Goal: Information Seeking & Learning: Understand process/instructions

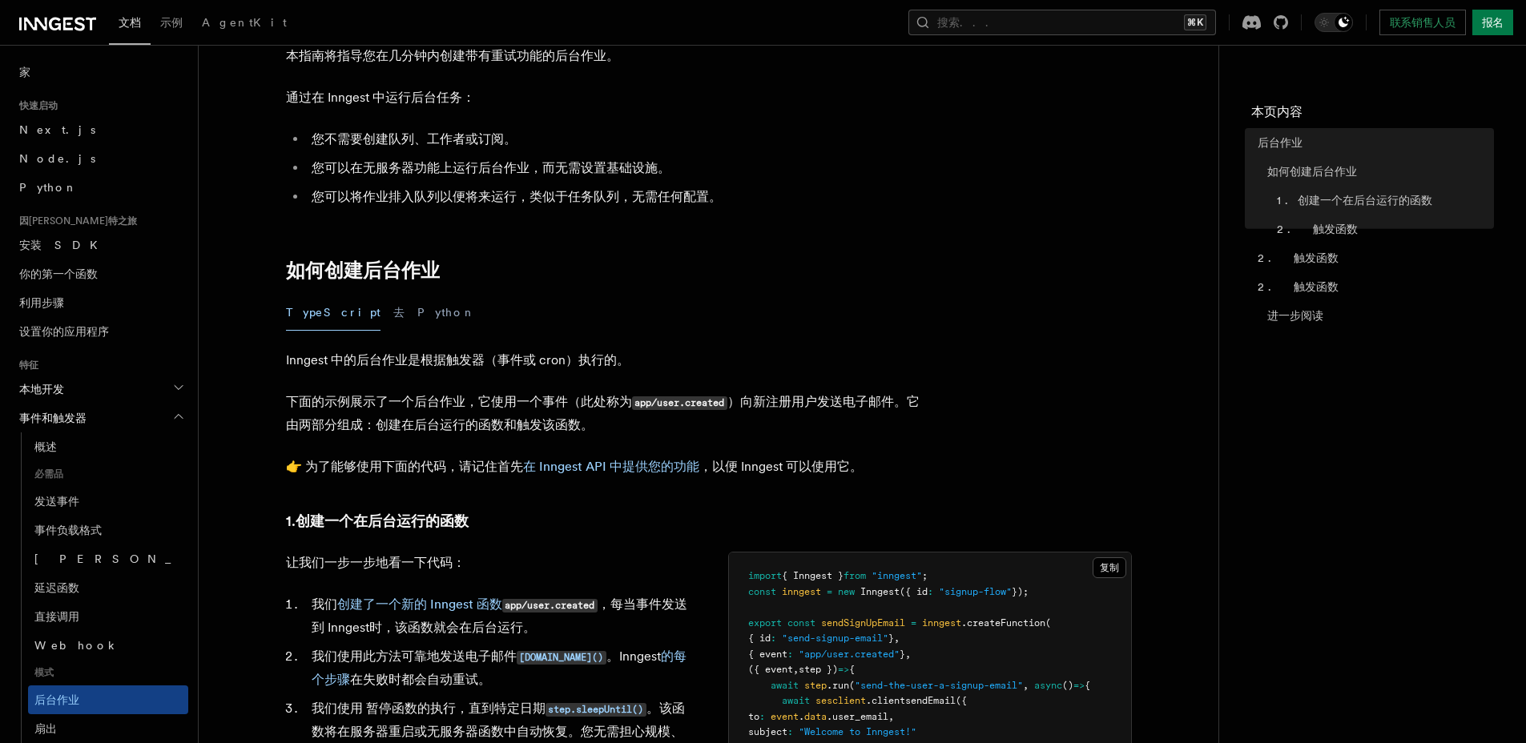
scroll to position [118, 0]
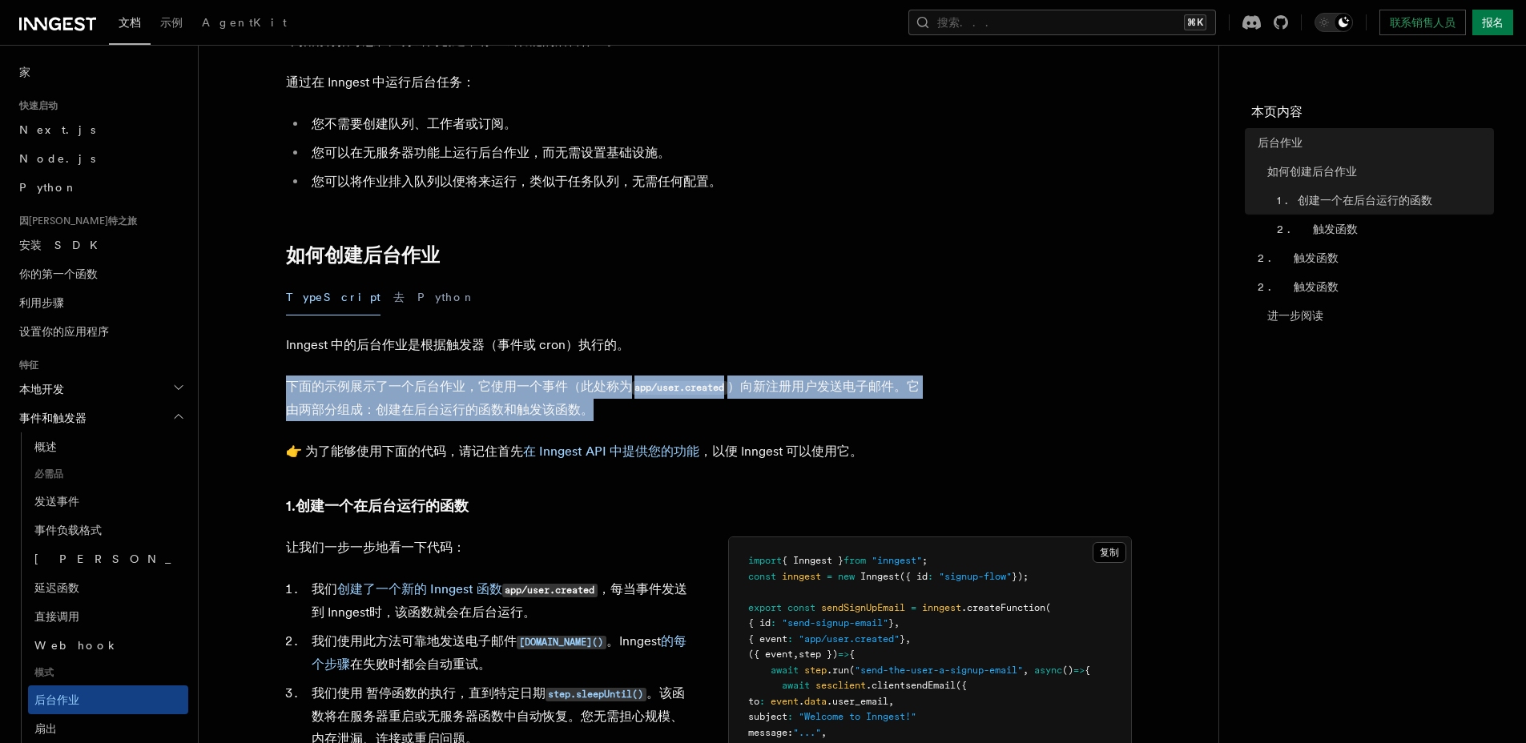
drag, startPoint x: 277, startPoint y: 388, endPoint x: 738, endPoint y: 405, distance: 460.8
click at [738, 405] on p "下面的示例展示了一个后台作业，它使用一个事件（此处称为 app/user.created ）向新注册用户发送电子邮件。它由两部分组成：创建在后台运行的函数和触…" at bounding box center [606, 399] width 641 height 46
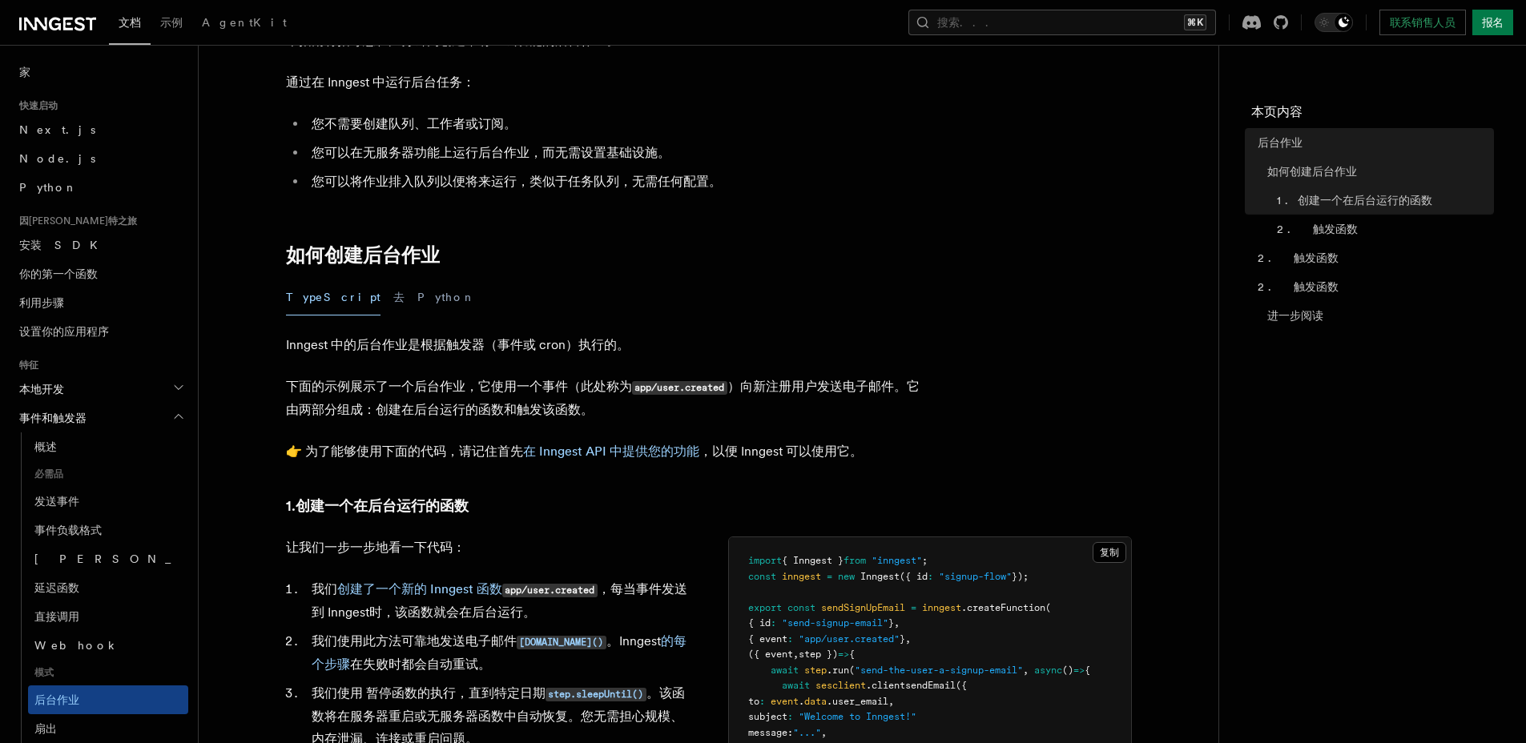
click at [738, 405] on p "下面的示例展示了一个后台作业，它使用一个事件（此处称为 app/user.created ）向新注册用户发送电子邮件。它由两部分组成：创建在后台运行的函数和触…" at bounding box center [606, 399] width 641 height 46
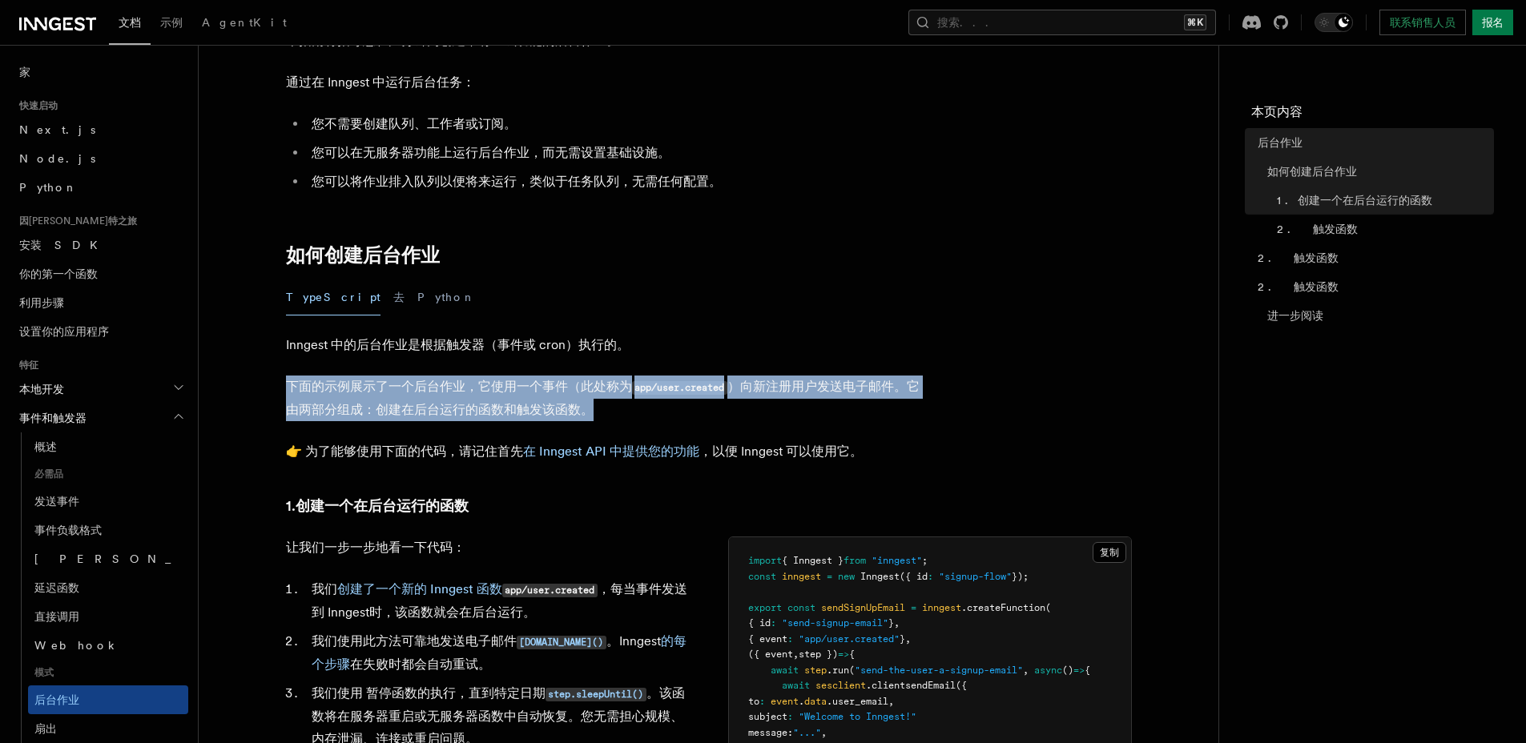
click at [738, 405] on p "下面的示例展示了一个后台作业，它使用一个事件（此处称为 app/user.created ）向新注册用户发送电子邮件。它由两部分组成：创建在后台运行的函数和触…" at bounding box center [606, 399] width 641 height 46
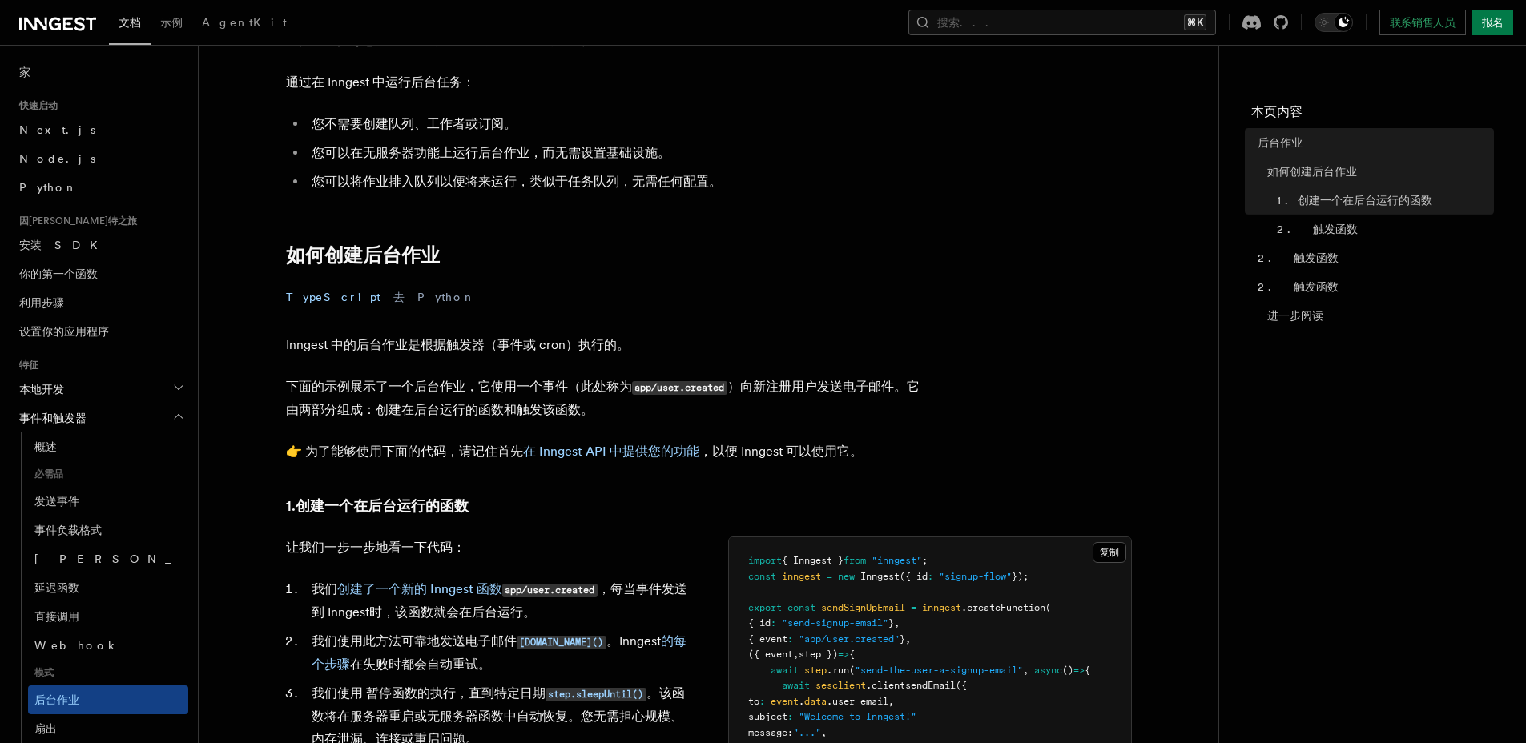
click at [781, 400] on p "下面的示例展示了一个后台作业，它使用一个事件（此处称为 app/user.created ）向新注册用户发送电子邮件。它由两部分组成：创建在后台运行的函数和触…" at bounding box center [606, 399] width 641 height 46
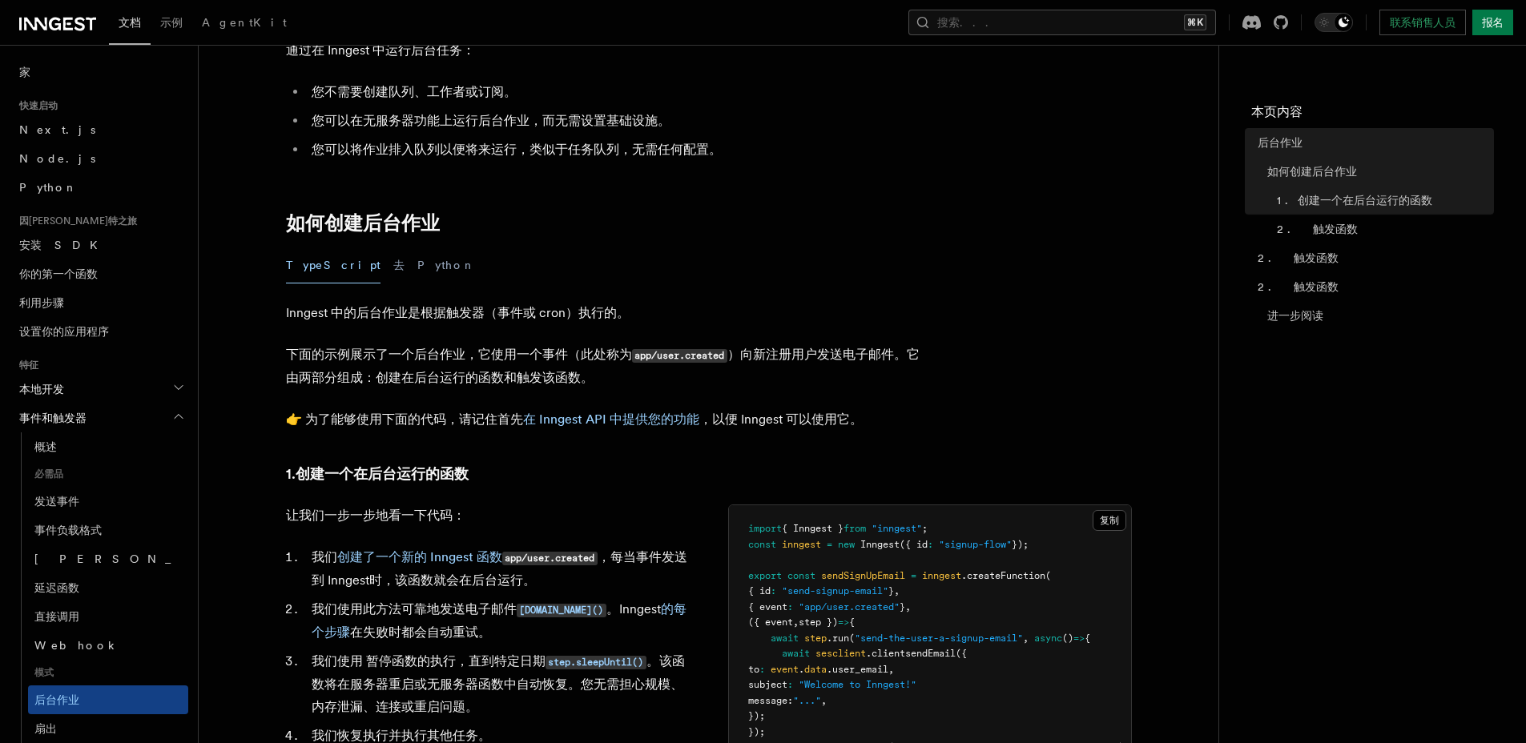
click at [815, 416] on font "，以便 Inngest 可以使用它。" at bounding box center [780, 419] width 163 height 15
click at [815, 416] on font "，以便 Inngest 可以使用它。" at bounding box center [780, 418] width 163 height 15
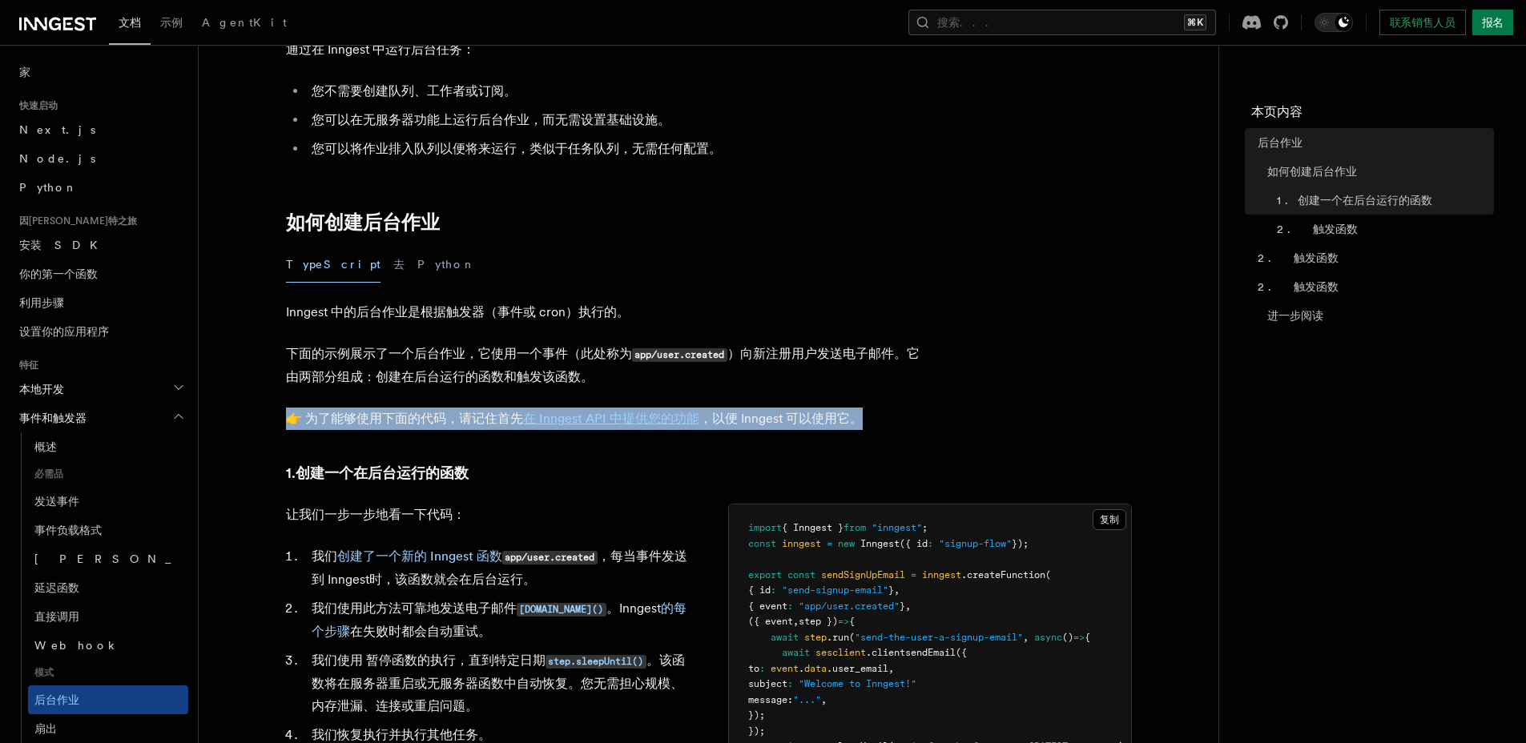
click at [815, 416] on font "，以便 Inngest 可以使用它。" at bounding box center [780, 418] width 163 height 15
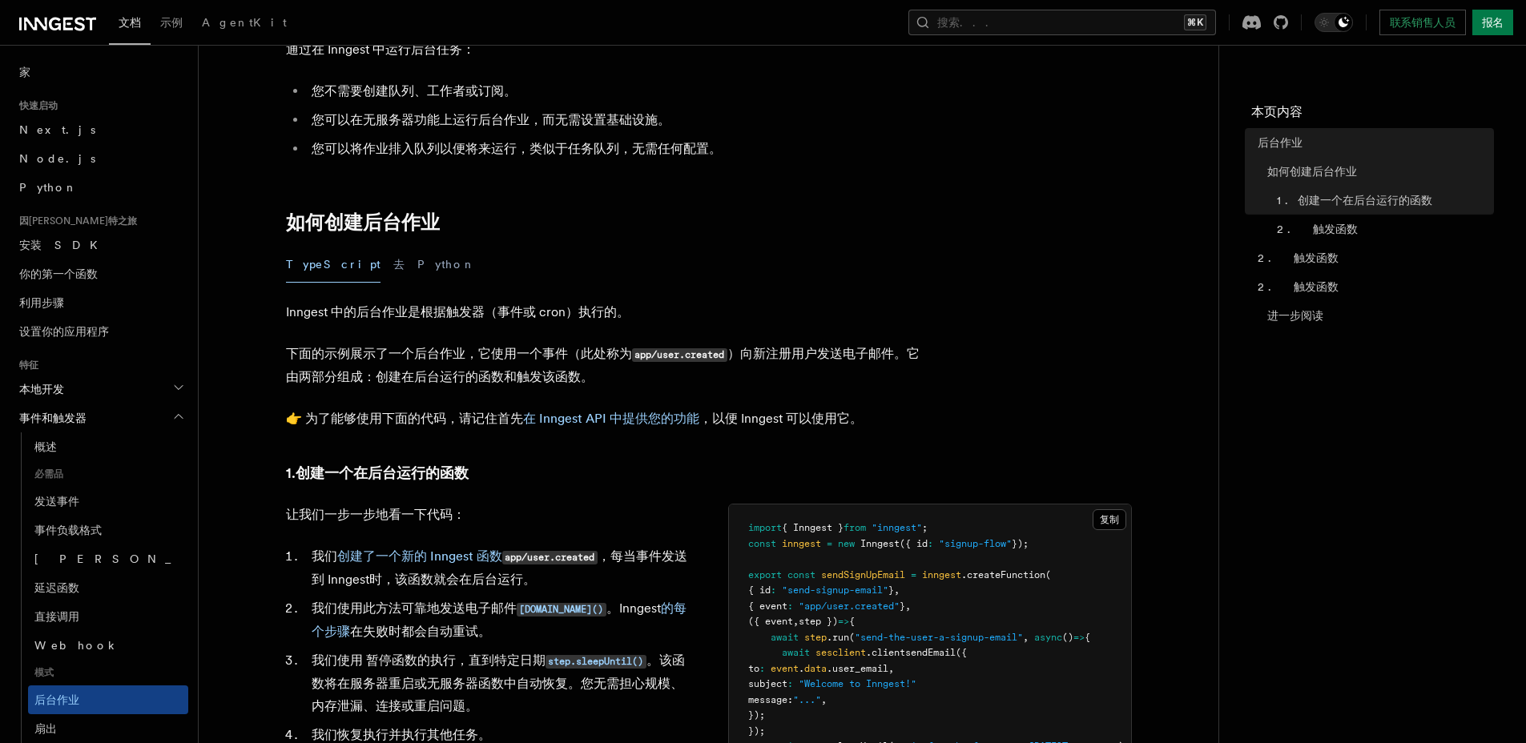
click at [879, 425] on p "👉 为了能够使用下面的代码，请记住首先 在 Inngest API 中提供您的功能 ，以便 Inngest 可以使用它。" at bounding box center [606, 419] width 641 height 22
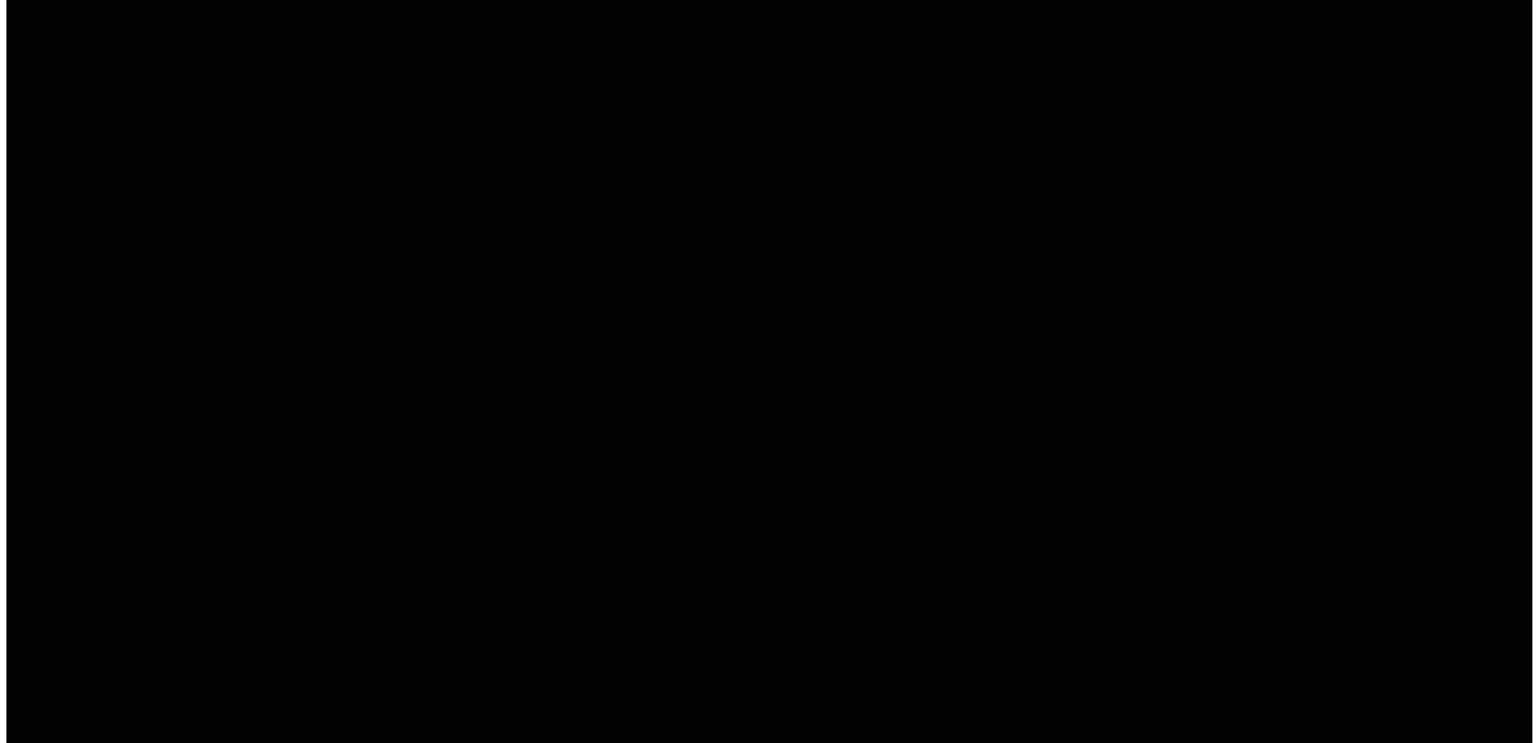
scroll to position [0, 0]
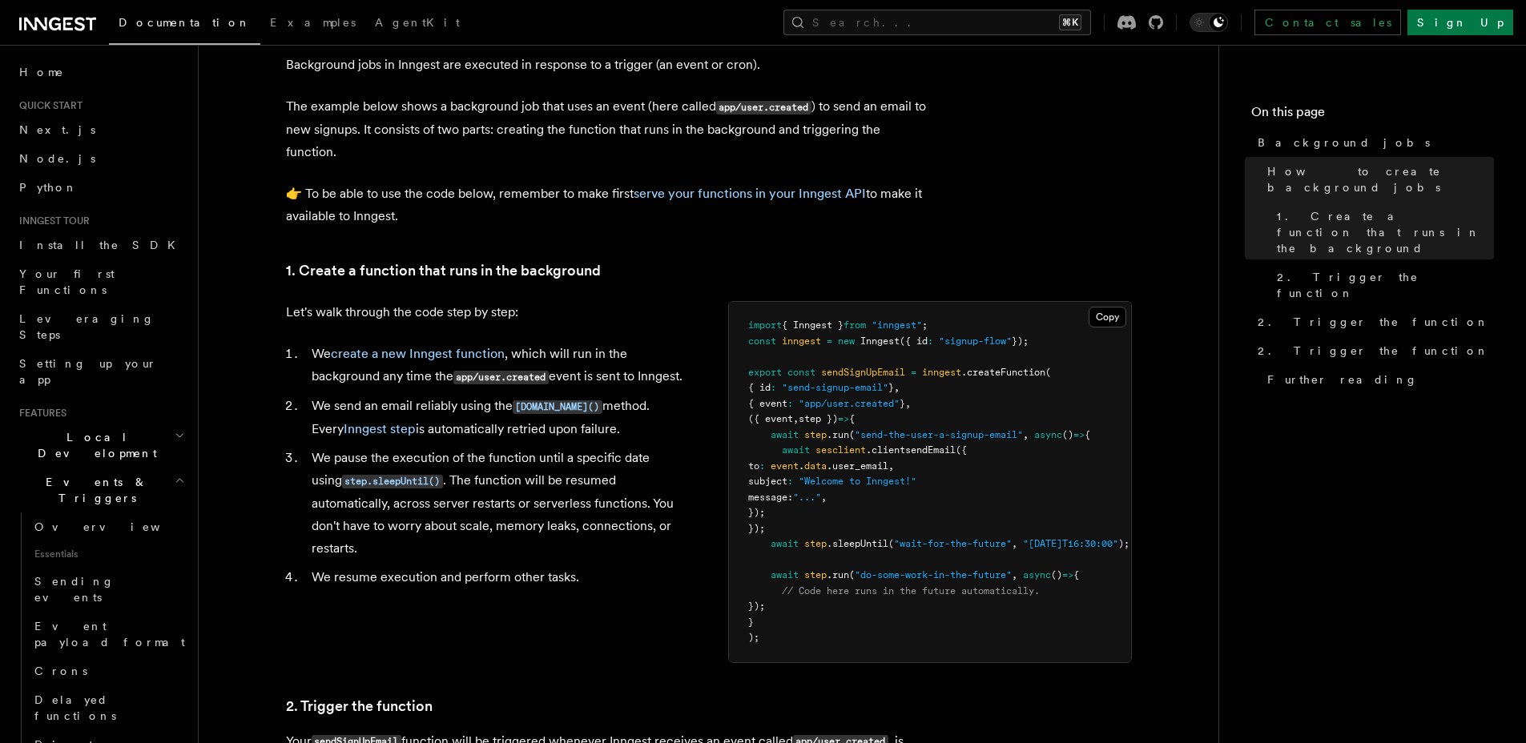
scroll to position [392, 0]
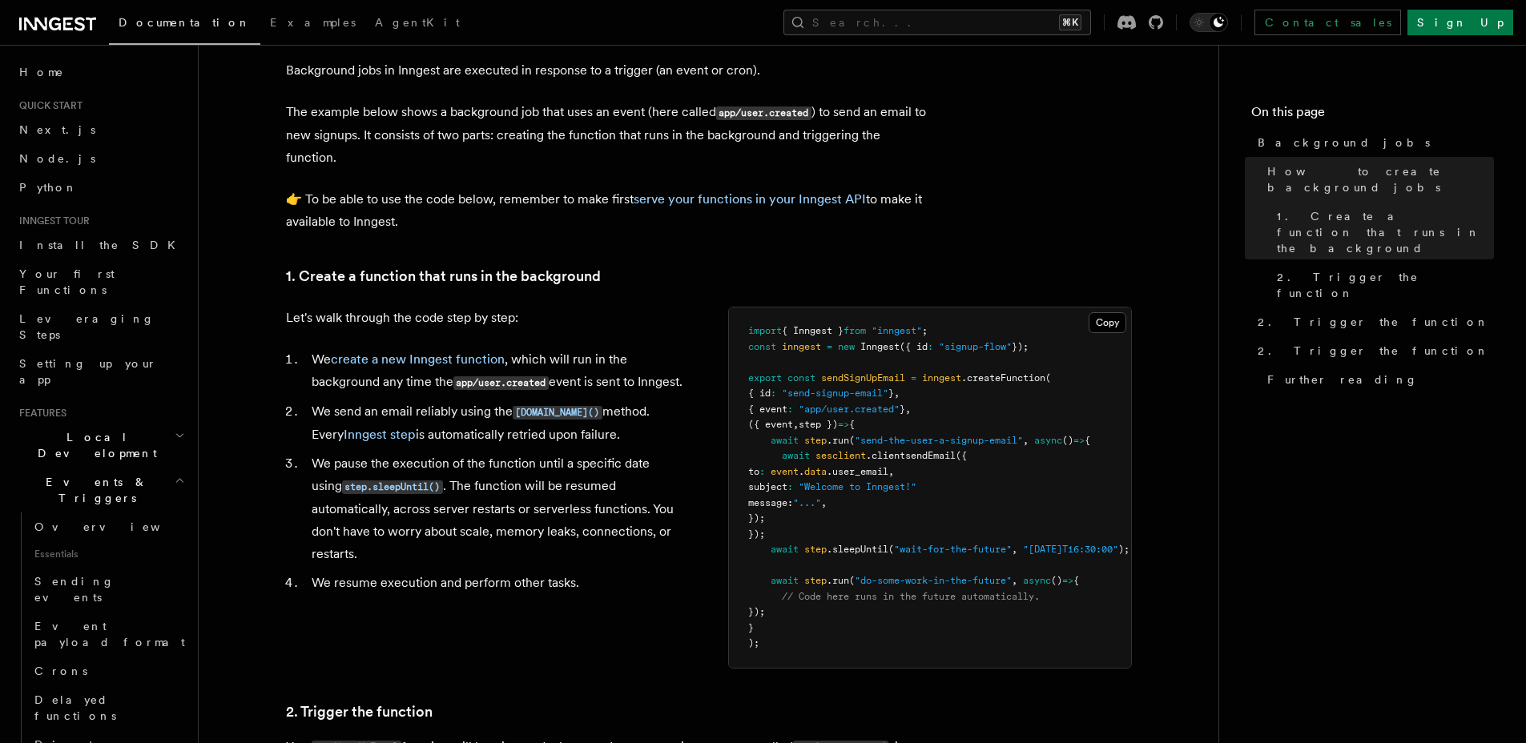
click at [418, 392] on li "We create a new Inngest function , which will run in the background any time th…" at bounding box center [498, 371] width 383 height 46
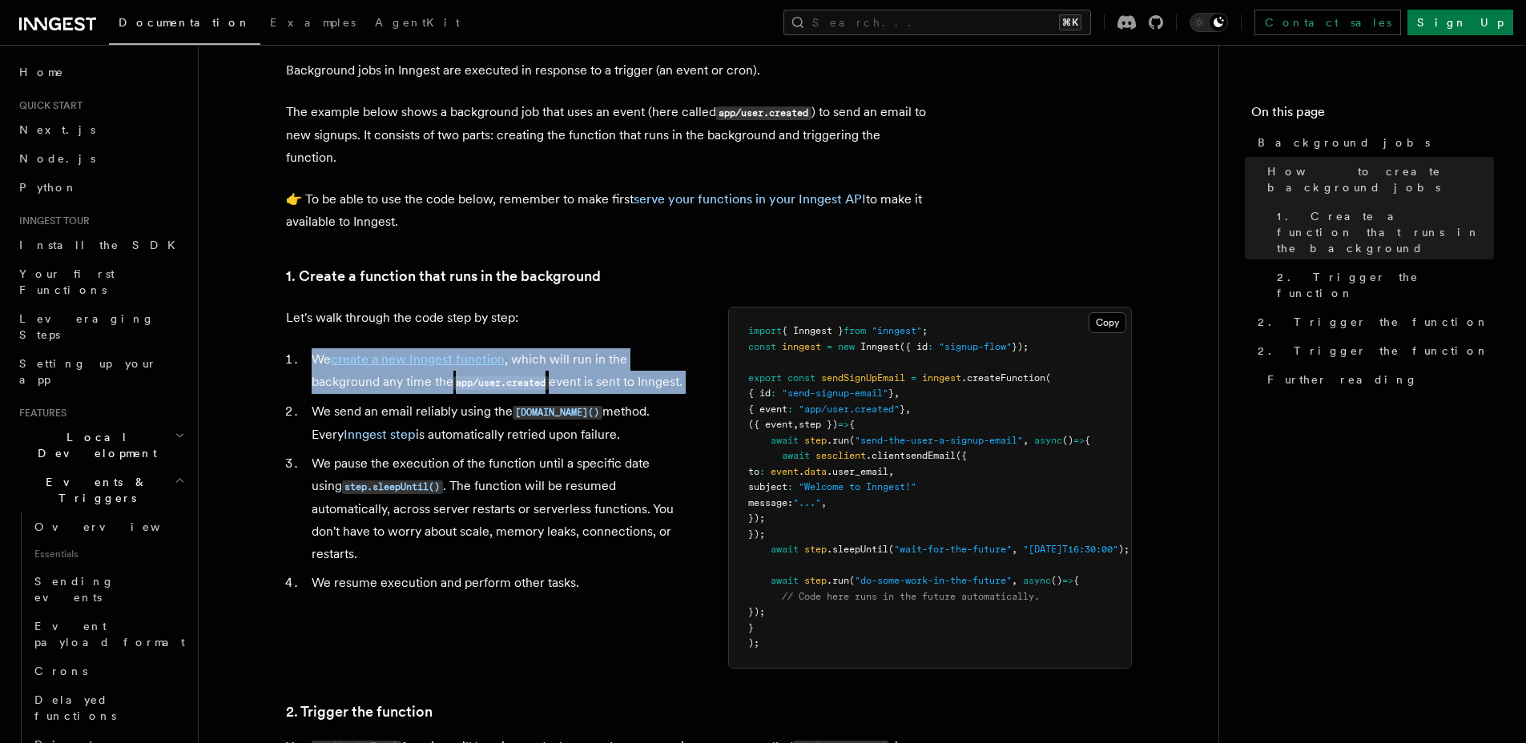
click at [418, 392] on li "We create a new Inngest function , which will run in the background any time th…" at bounding box center [498, 371] width 383 height 46
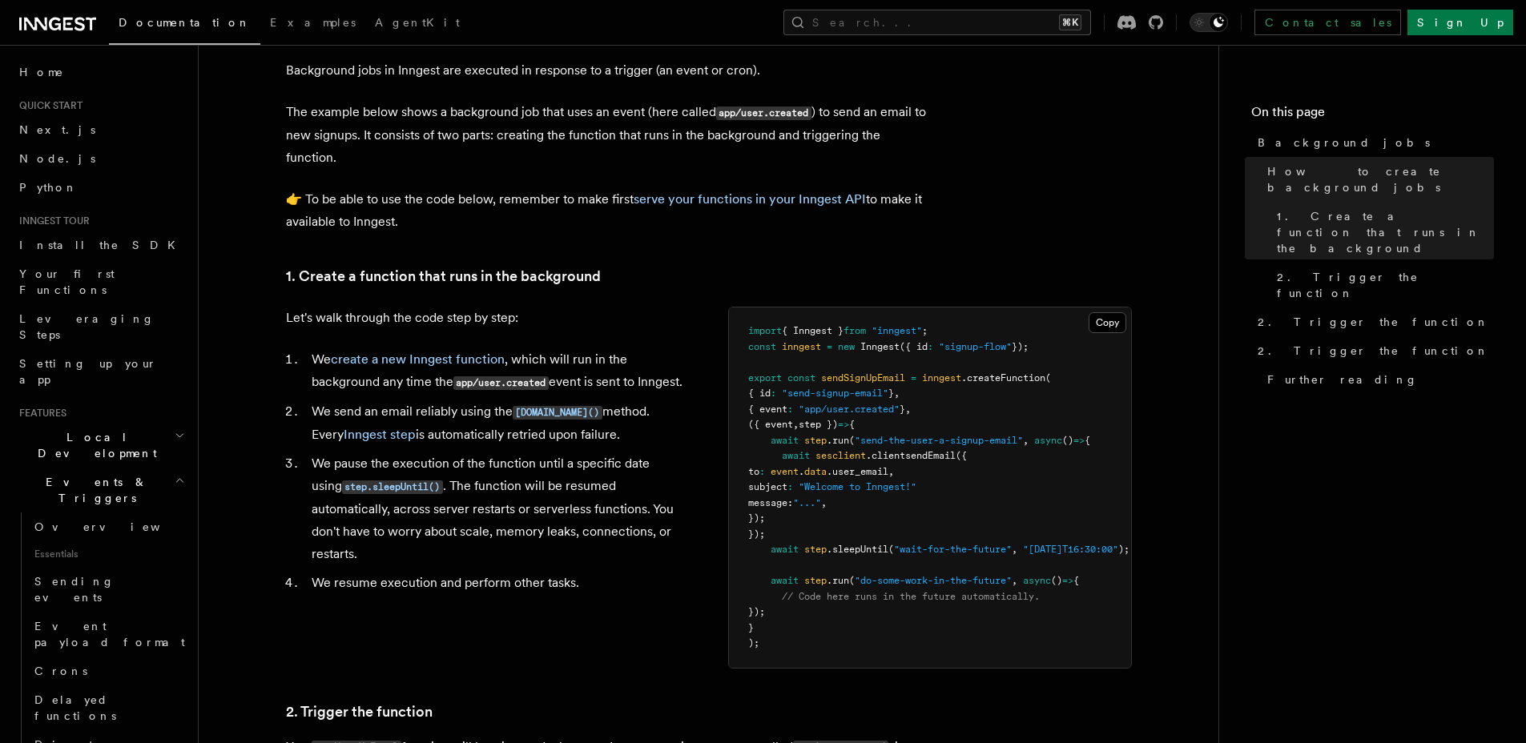
click at [436, 427] on li "We send an email reliably using the step.run() method. Every Inngest step is au…" at bounding box center [498, 423] width 383 height 46
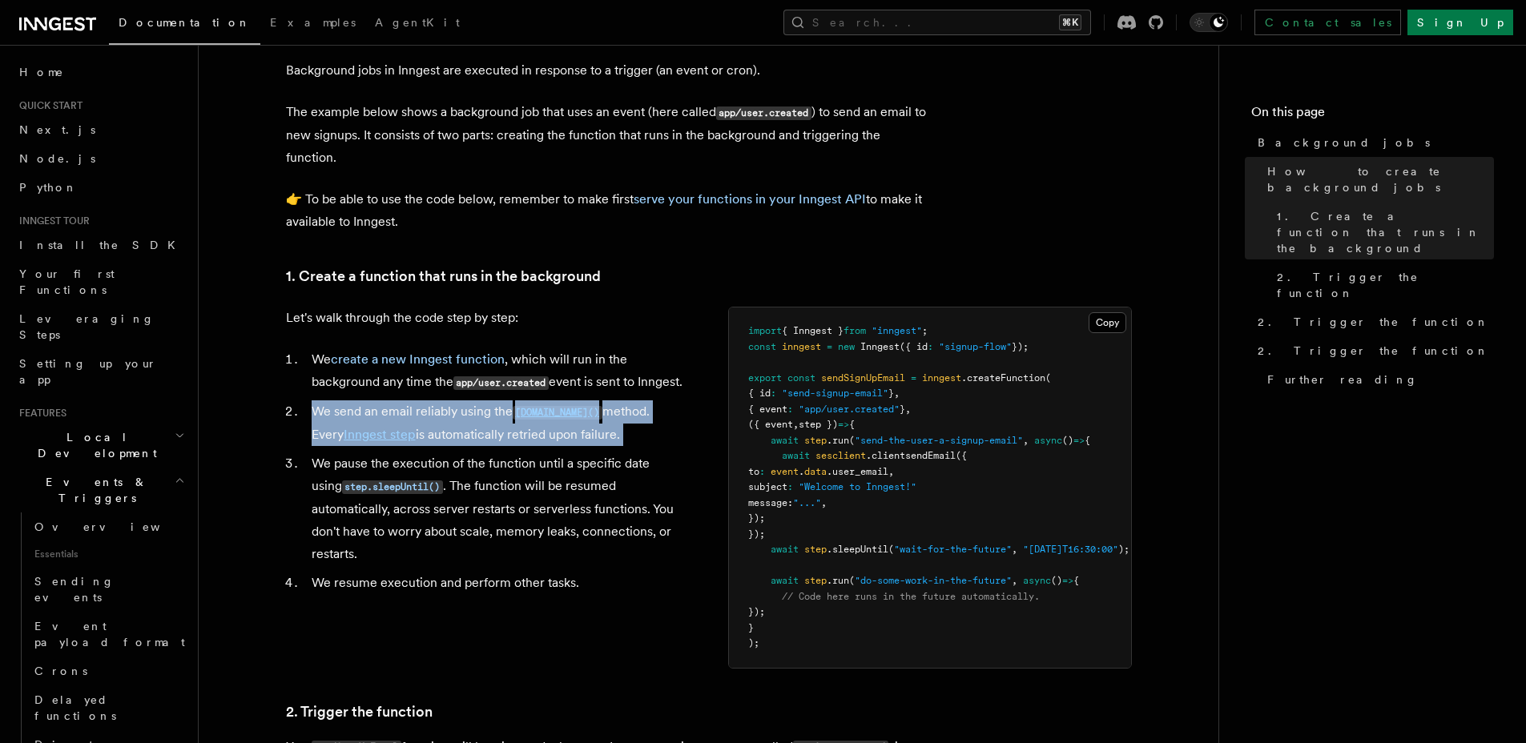
click at [436, 427] on li "We send an email reliably using the step.run() method. Every Inngest step is au…" at bounding box center [498, 423] width 383 height 46
click at [439, 430] on li "We send an email reliably using the step.run() method. Every Inngest step is au…" at bounding box center [498, 423] width 383 height 46
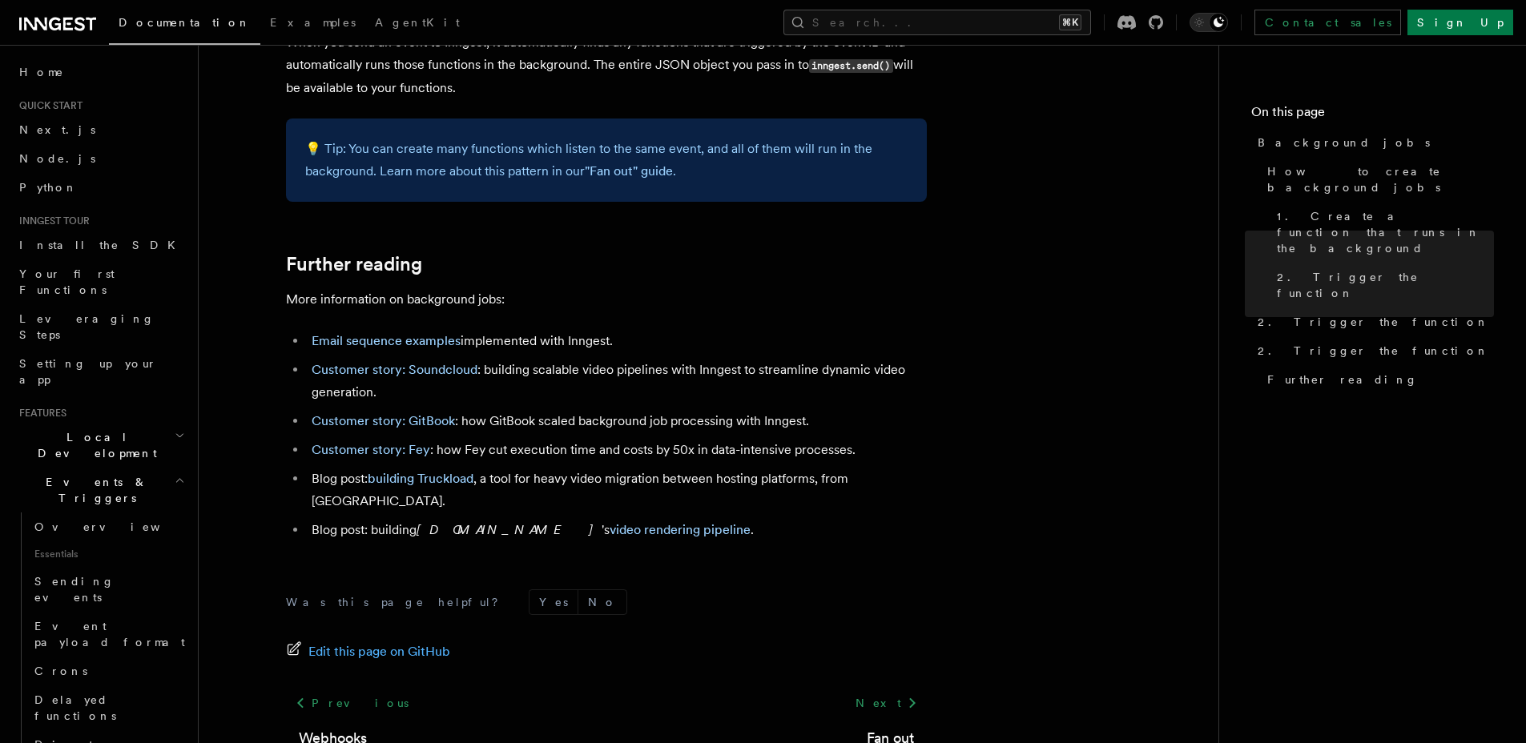
scroll to position [1426, 0]
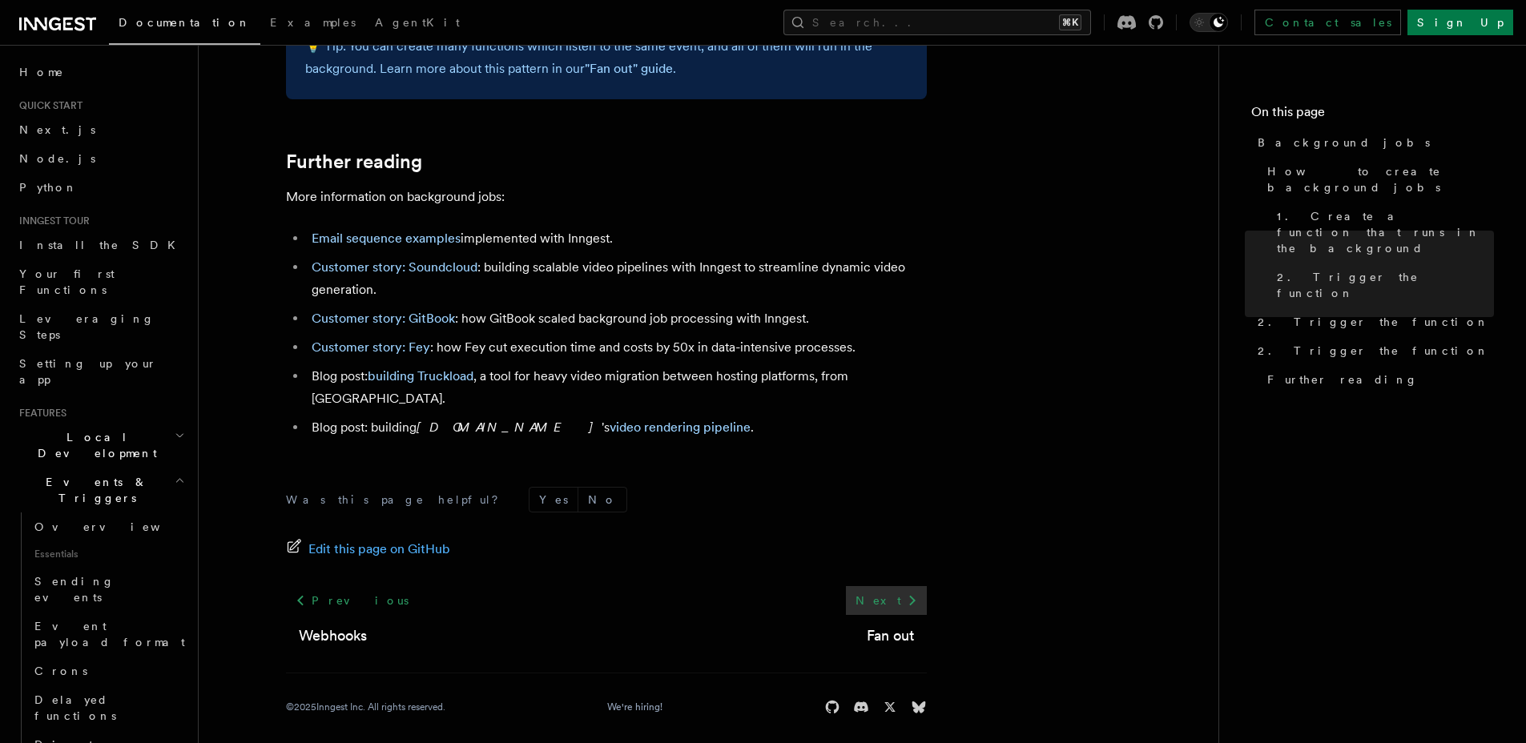
click at [897, 590] on link "Next" at bounding box center [886, 600] width 81 height 29
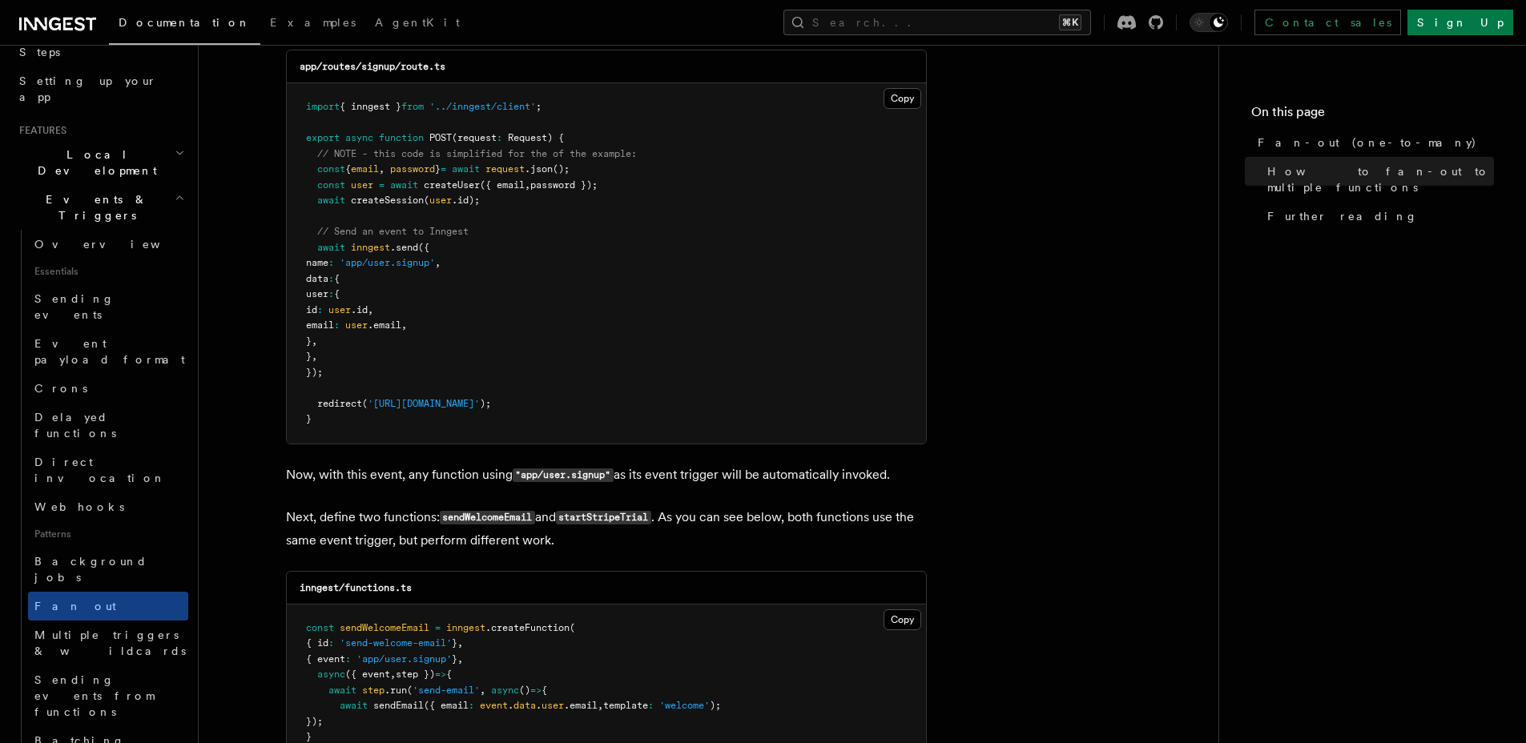
scroll to position [480, 0]
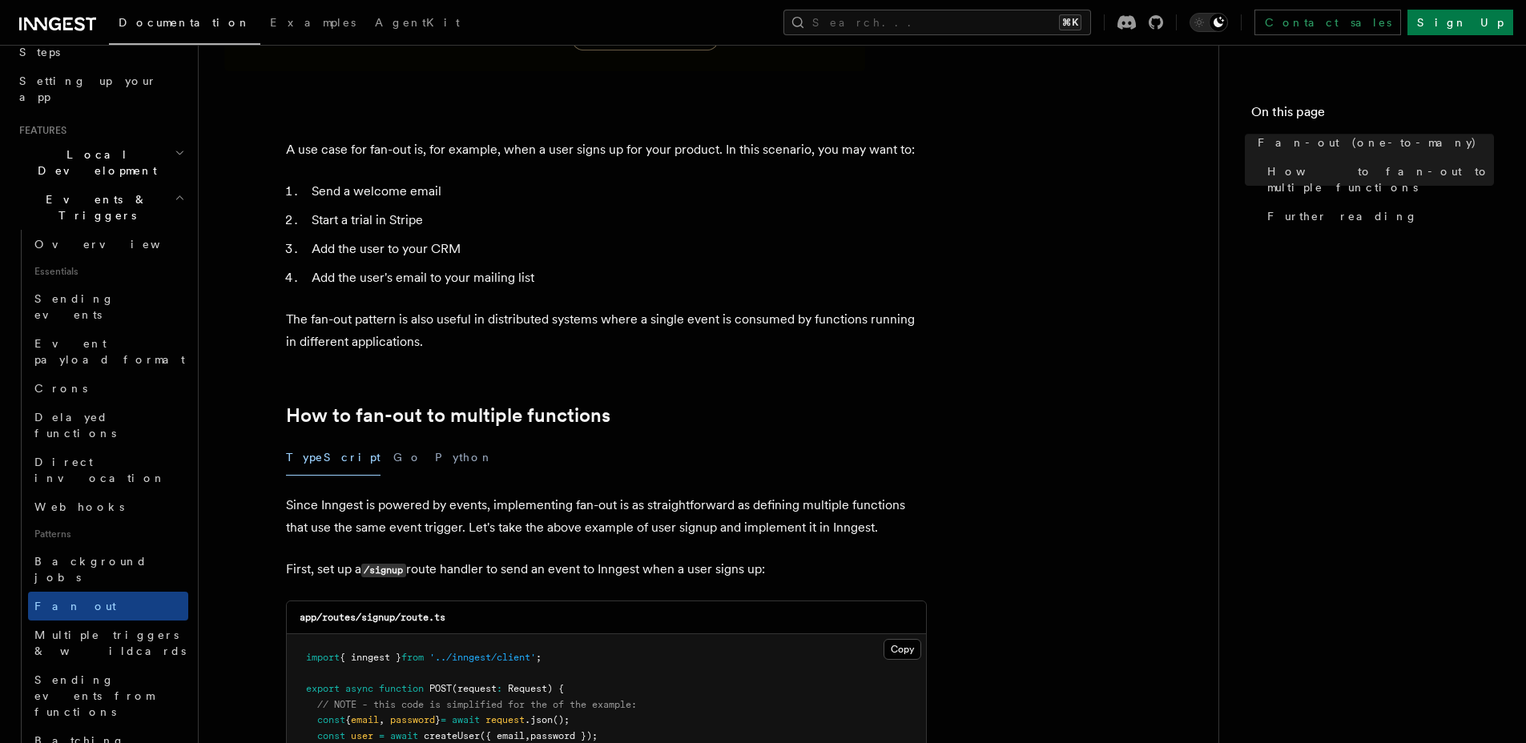
click at [454, 494] on p "Since Inngest is powered by events, implementing fan-out is as straightforward …" at bounding box center [606, 516] width 641 height 45
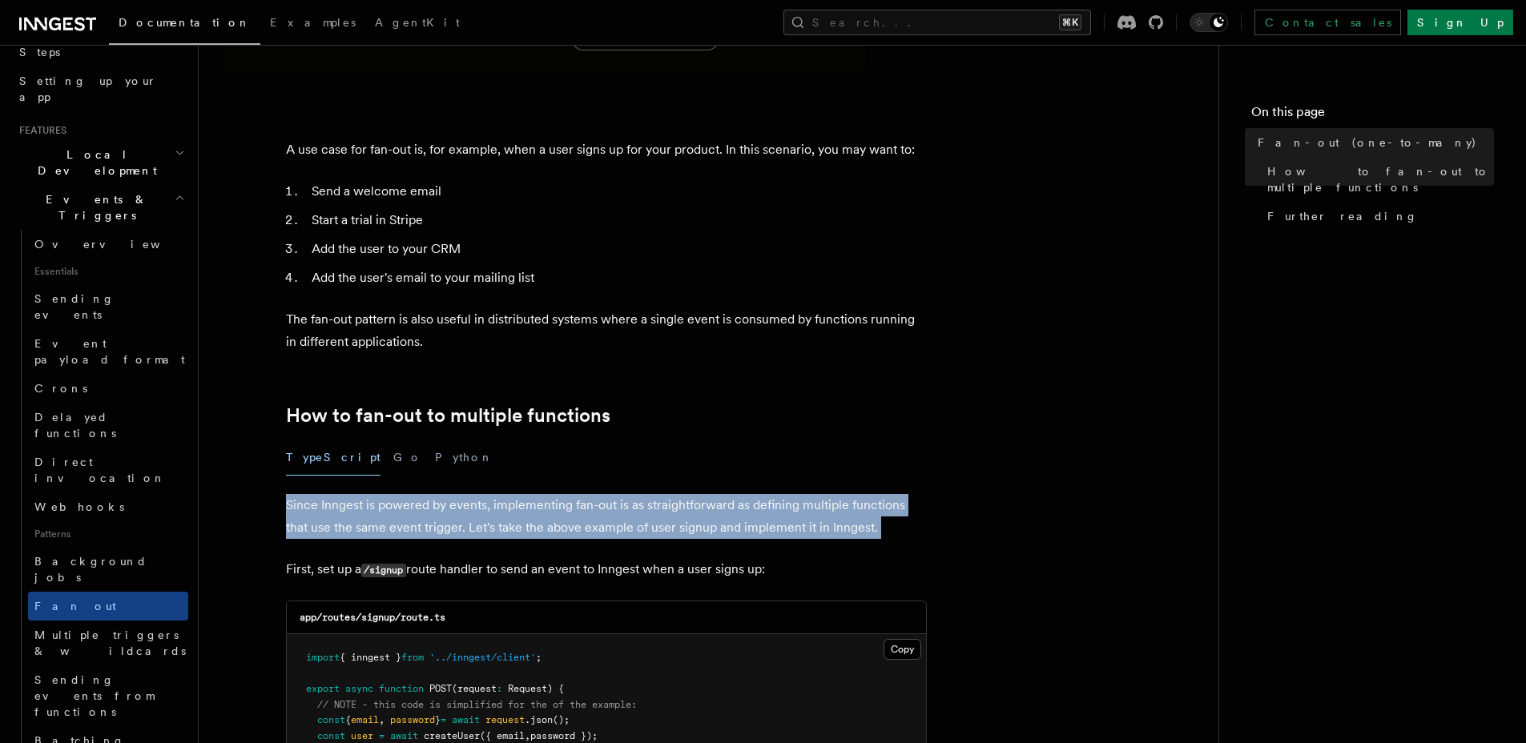
click at [454, 494] on p "Since Inngest is powered by events, implementing fan-out is as straightforward …" at bounding box center [606, 516] width 641 height 45
click at [465, 513] on p "Since Inngest is powered by events, implementing fan-out is as straightforward …" at bounding box center [606, 516] width 641 height 45
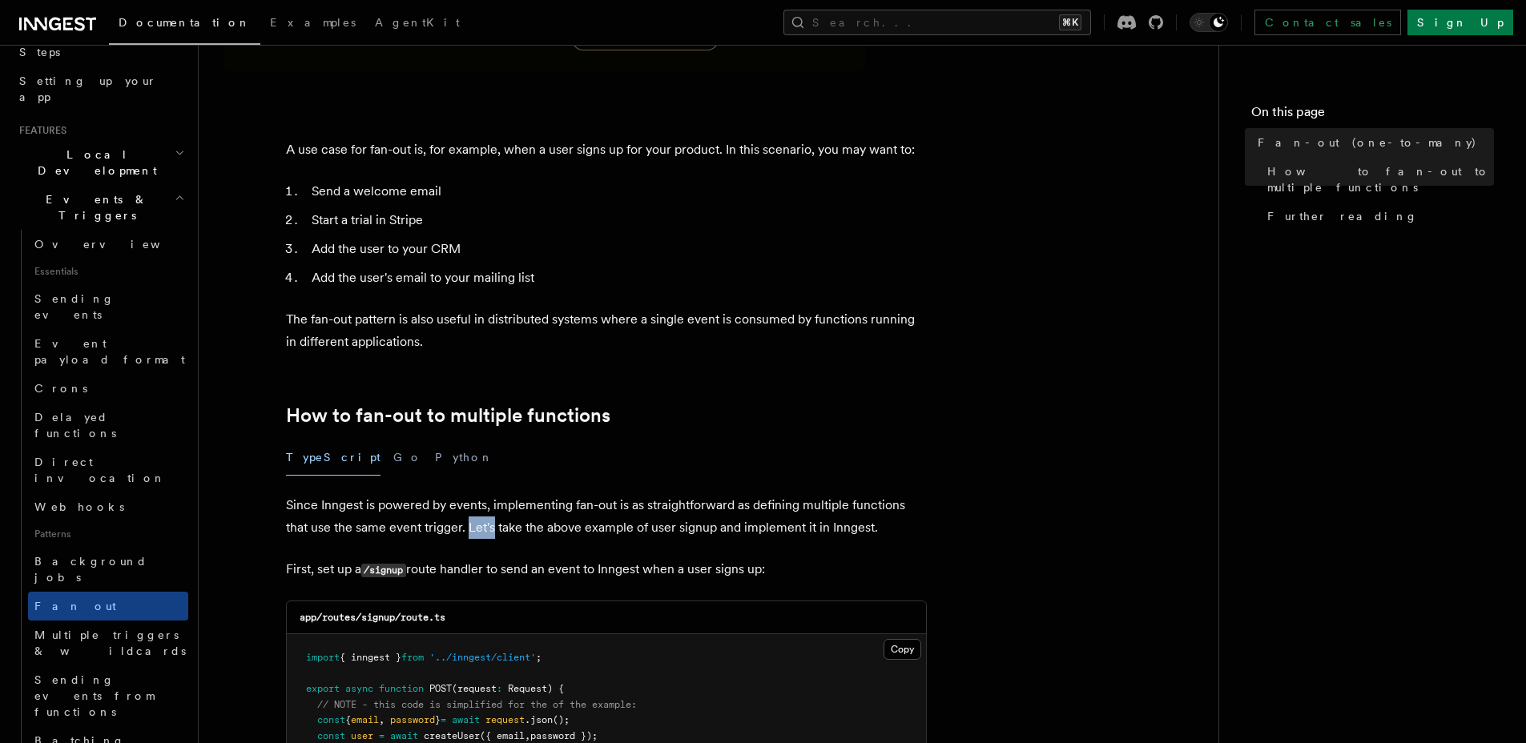
click at [465, 513] on p "Since Inngest is powered by events, implementing fan-out is as straightforward …" at bounding box center [606, 516] width 641 height 45
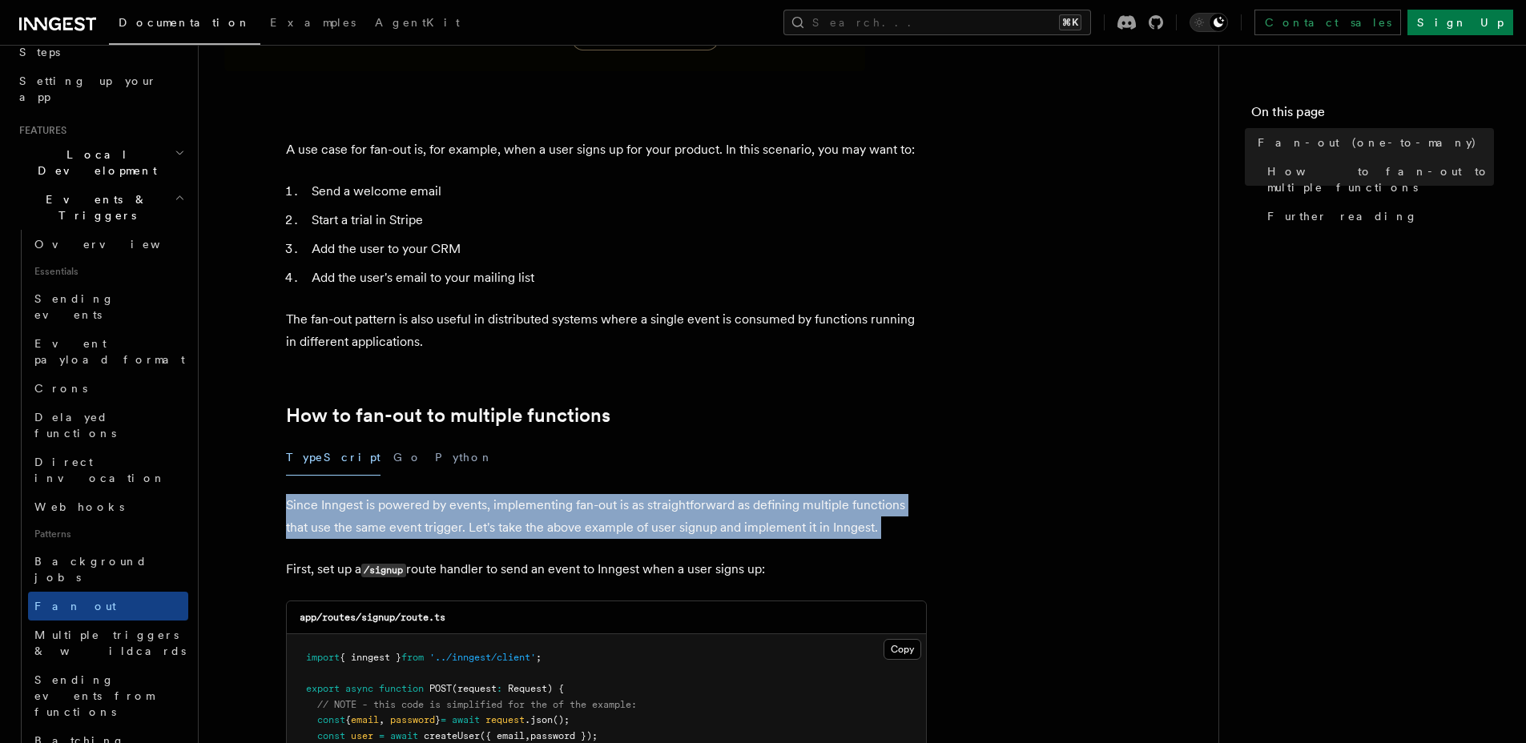
drag, startPoint x: 465, startPoint y: 513, endPoint x: 489, endPoint y: 519, distance: 24.9
click at [465, 513] on p "Since Inngest is powered by events, implementing fan-out is as straightforward …" at bounding box center [606, 516] width 641 height 45
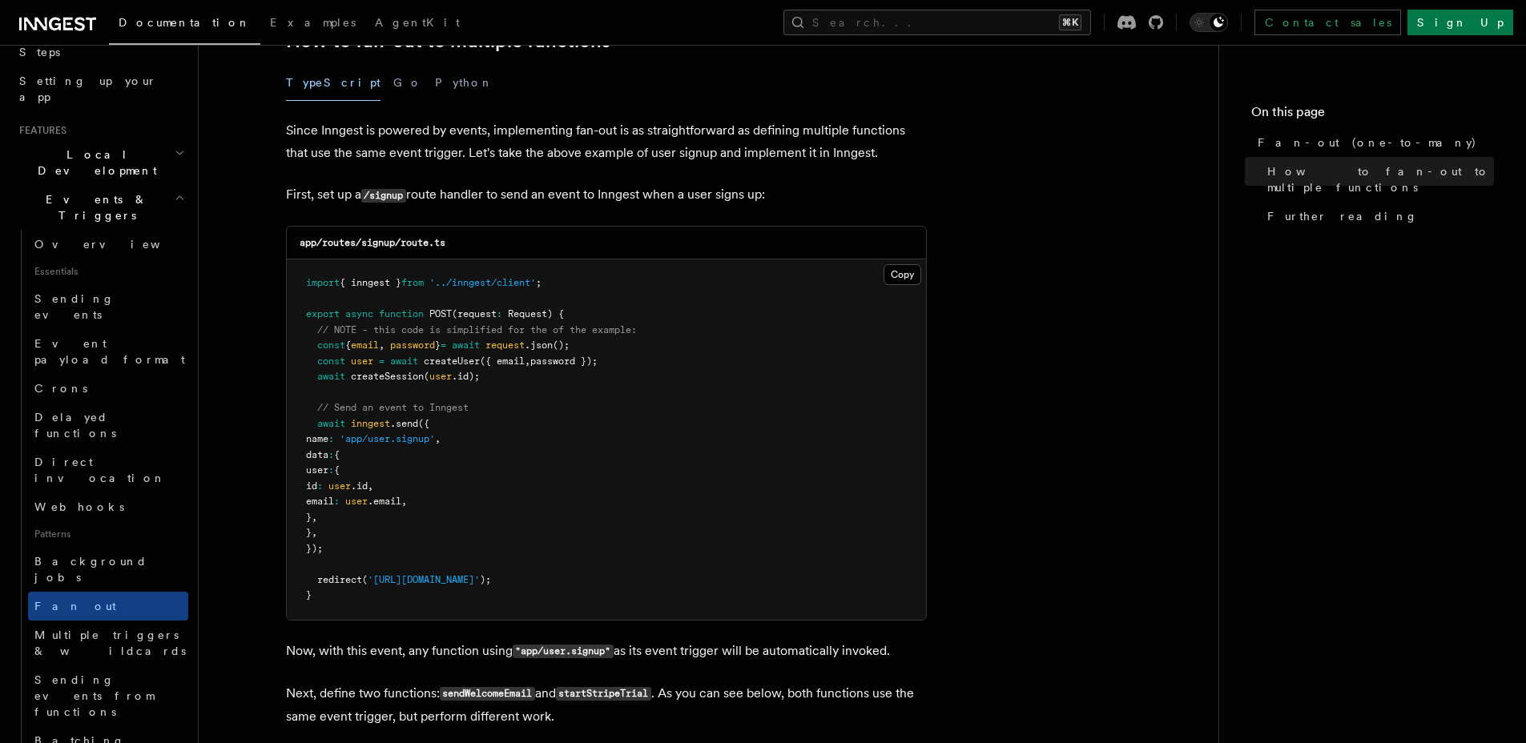
click at [494, 521] on pre "import { inngest } from '../inngest/client' ; export async function POST (reque…" at bounding box center [606, 440] width 639 height 360
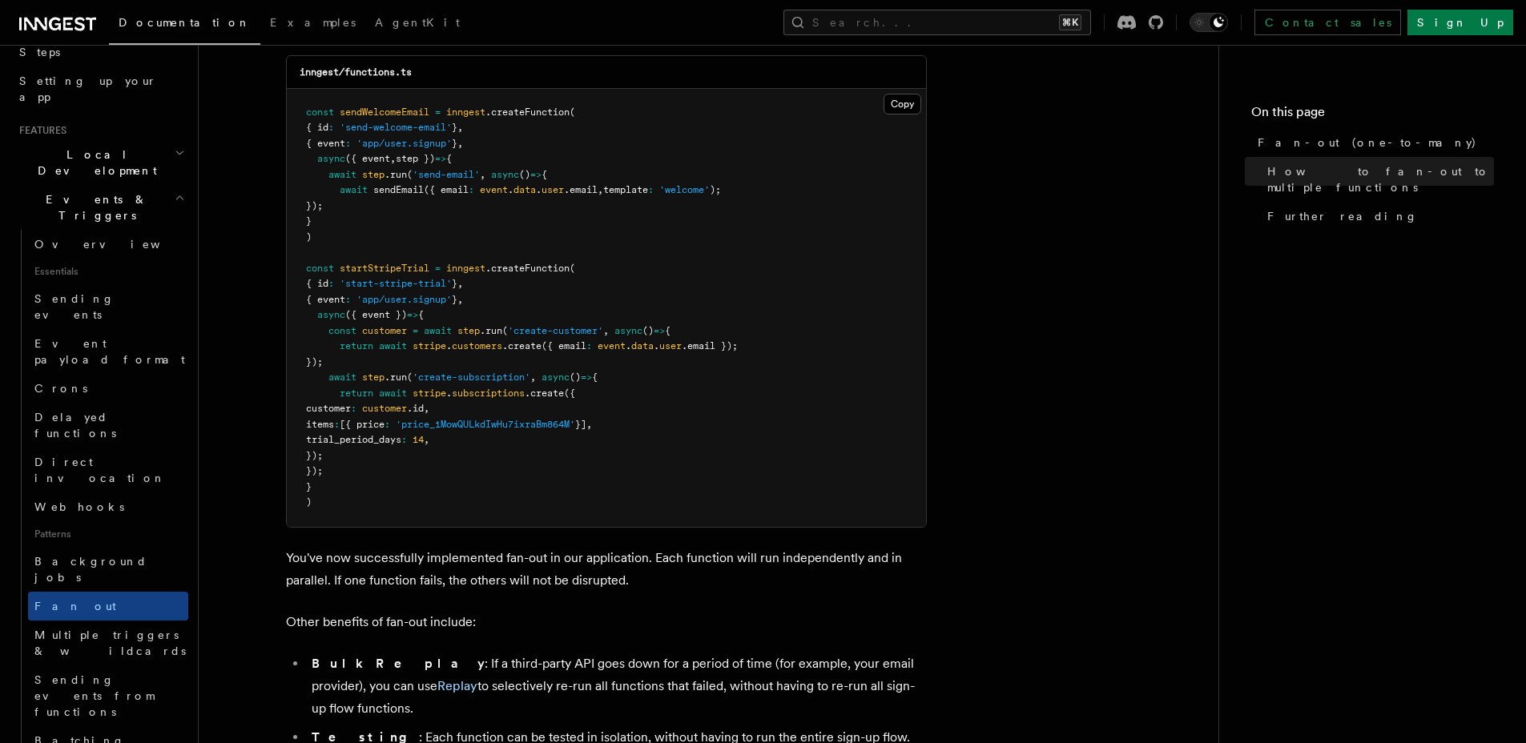
scroll to position [2091, 0]
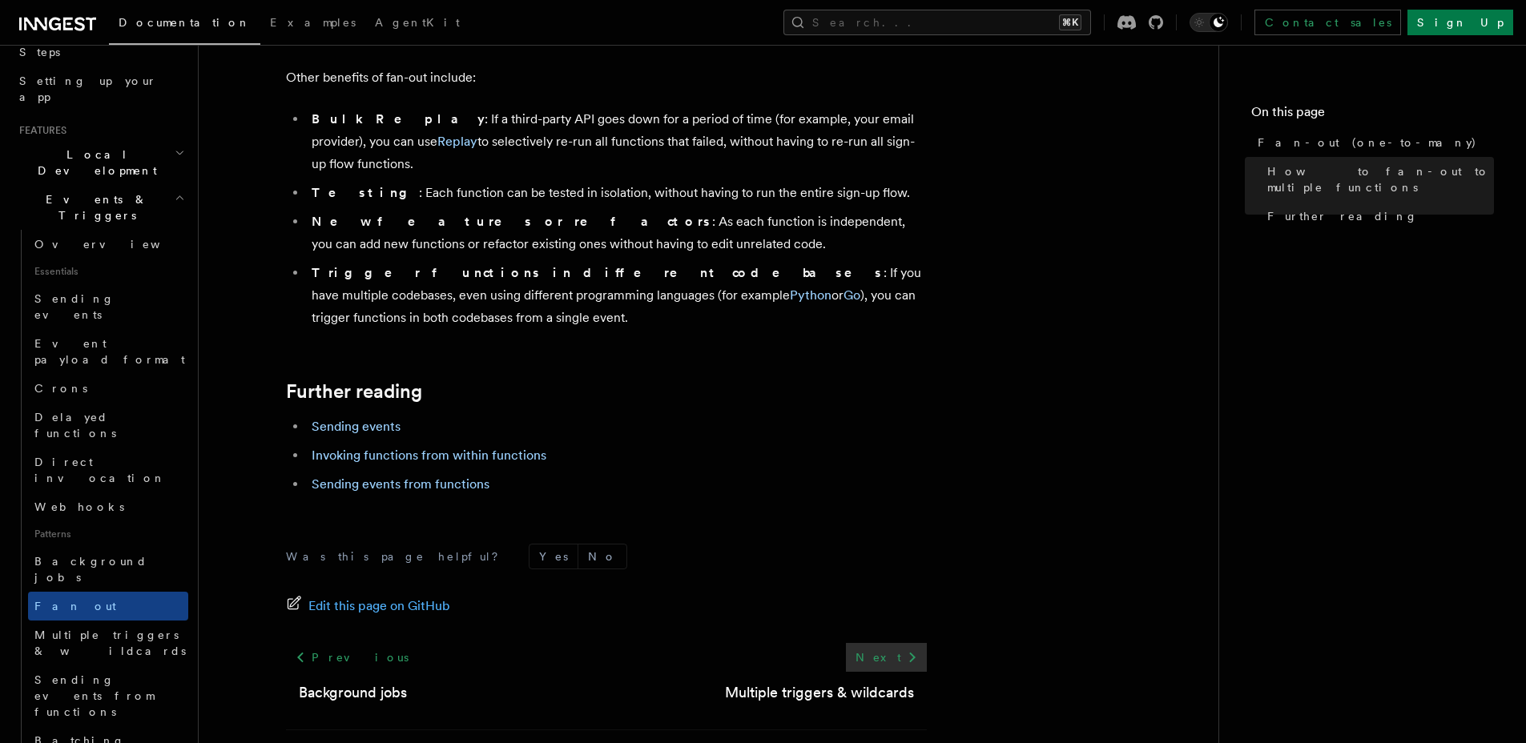
click at [887, 643] on link "Next" at bounding box center [886, 657] width 81 height 29
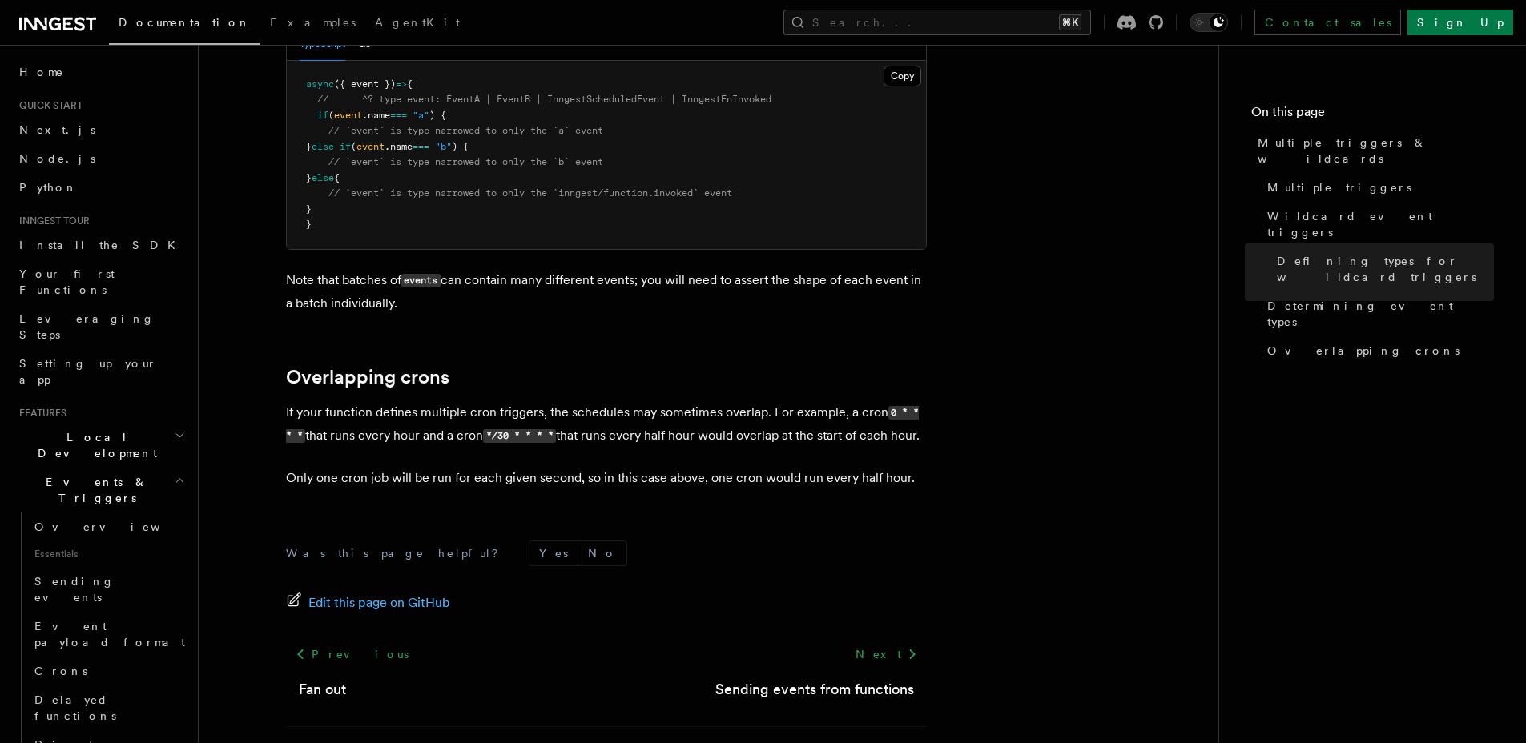
scroll to position [1804, 0]
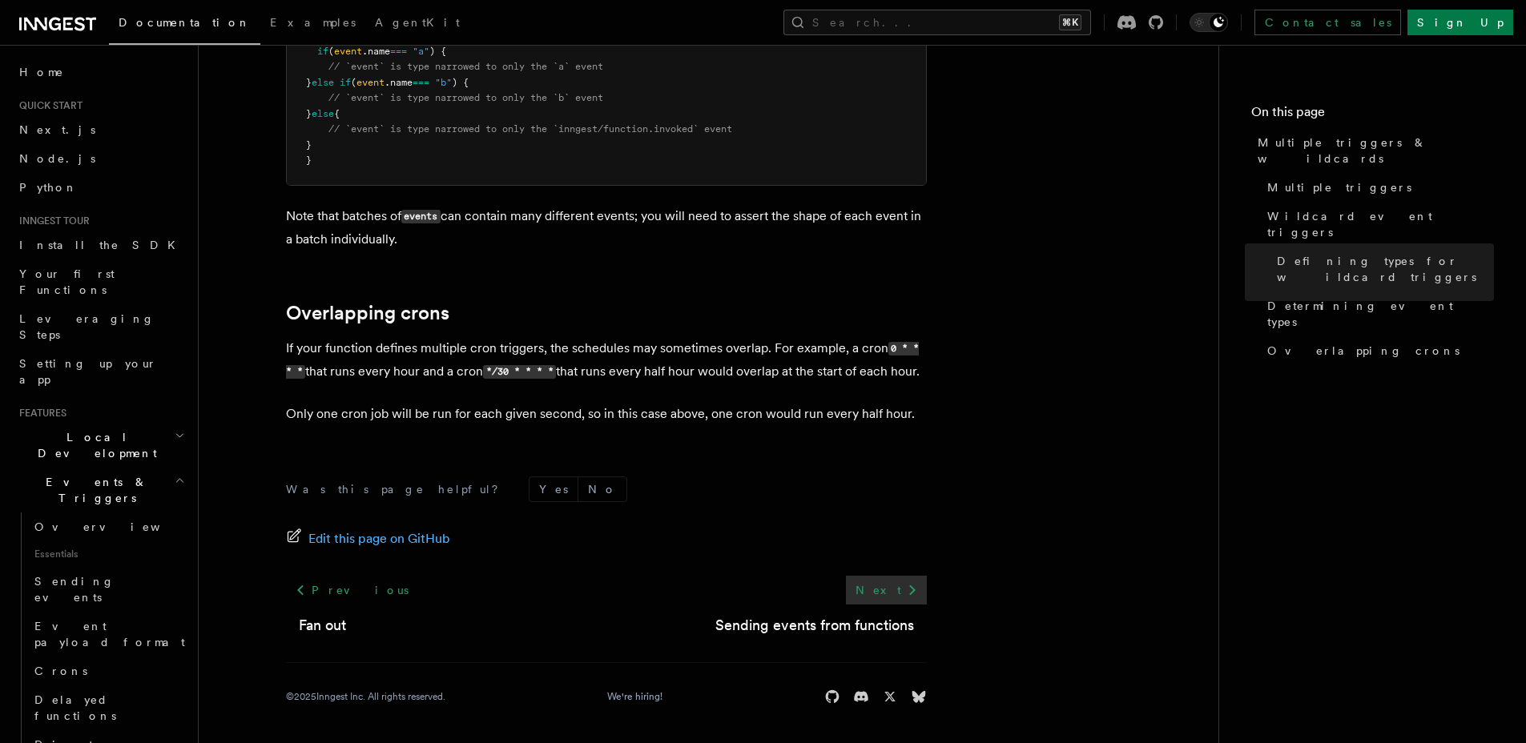
click at [875, 593] on link "Next" at bounding box center [886, 590] width 81 height 29
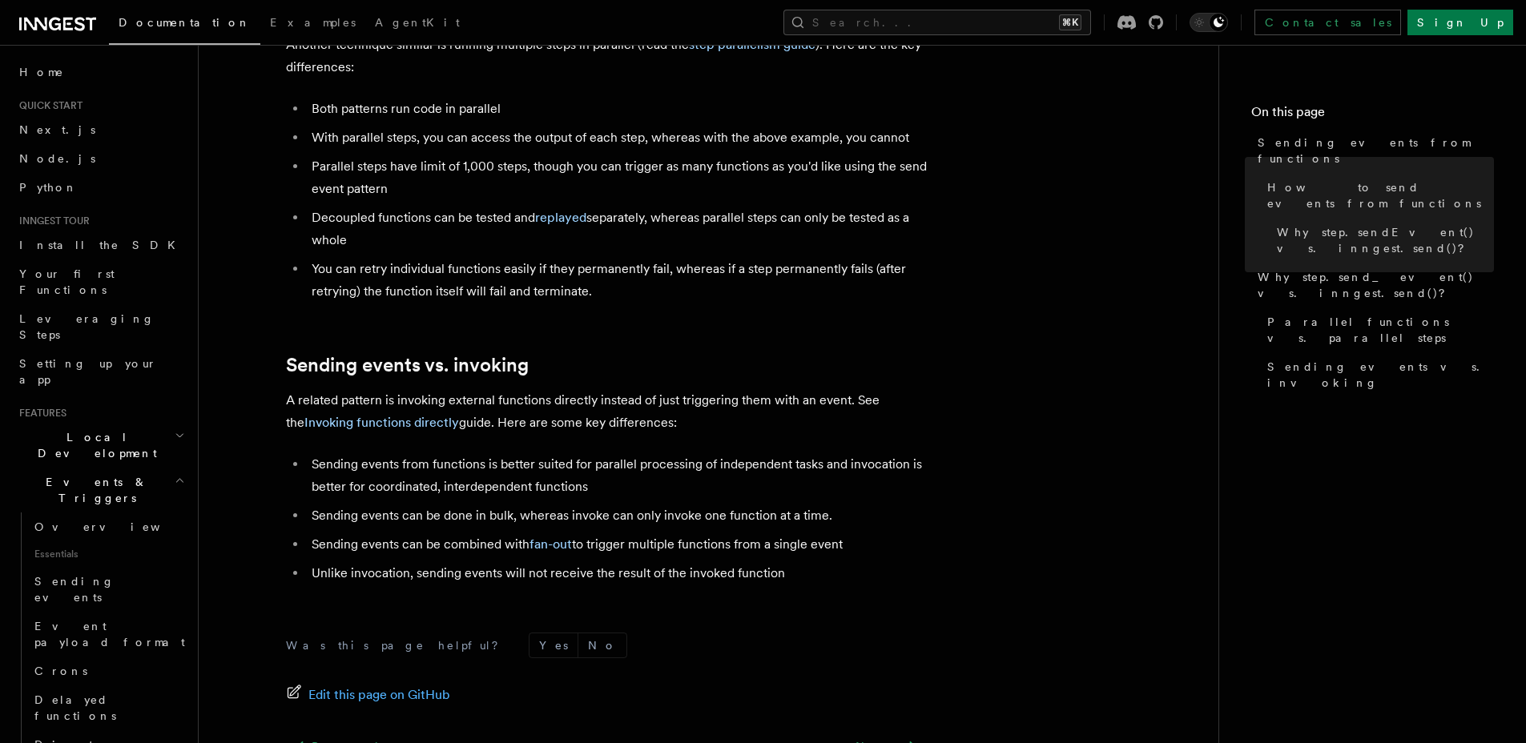
scroll to position [2139, 0]
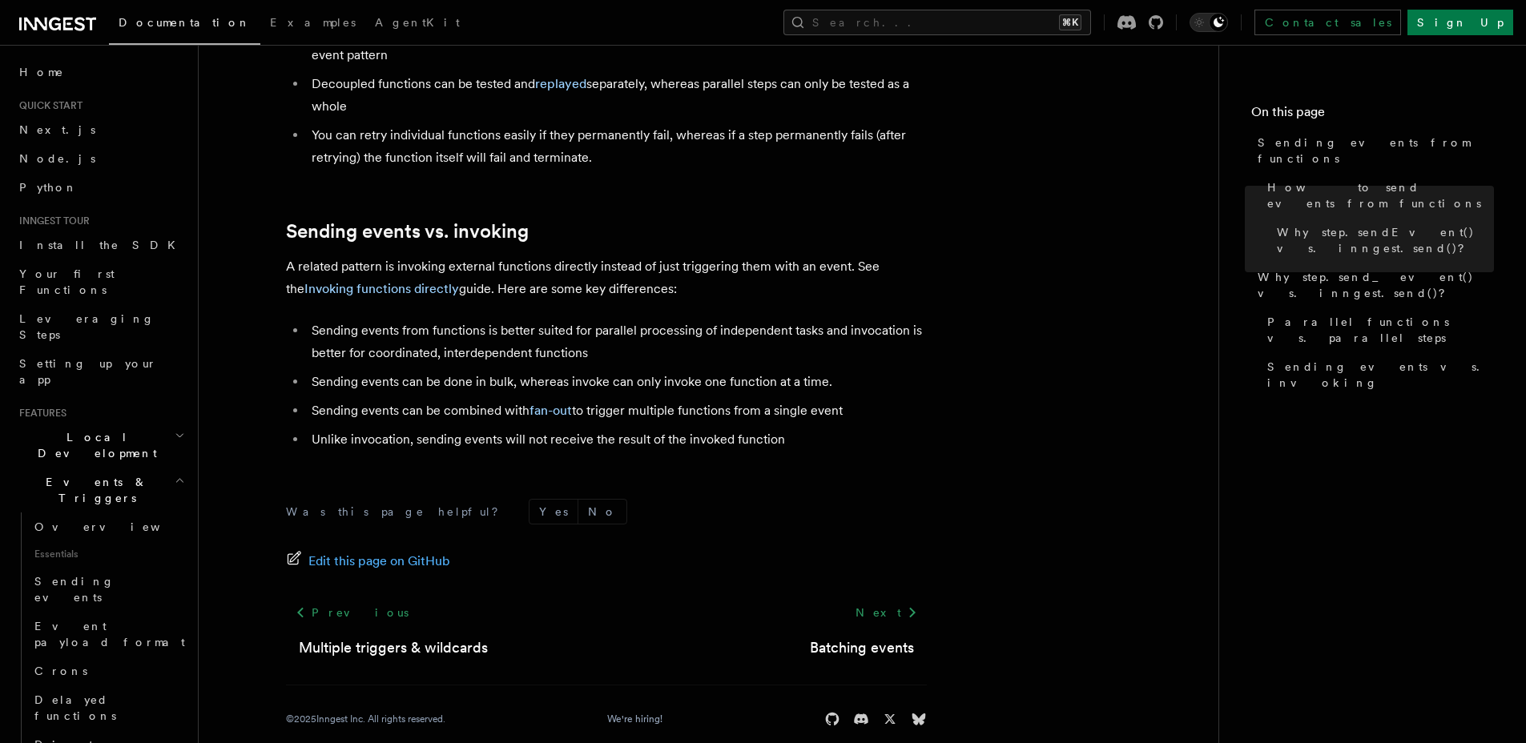
click at [871, 598] on link "Next" at bounding box center [886, 612] width 81 height 29
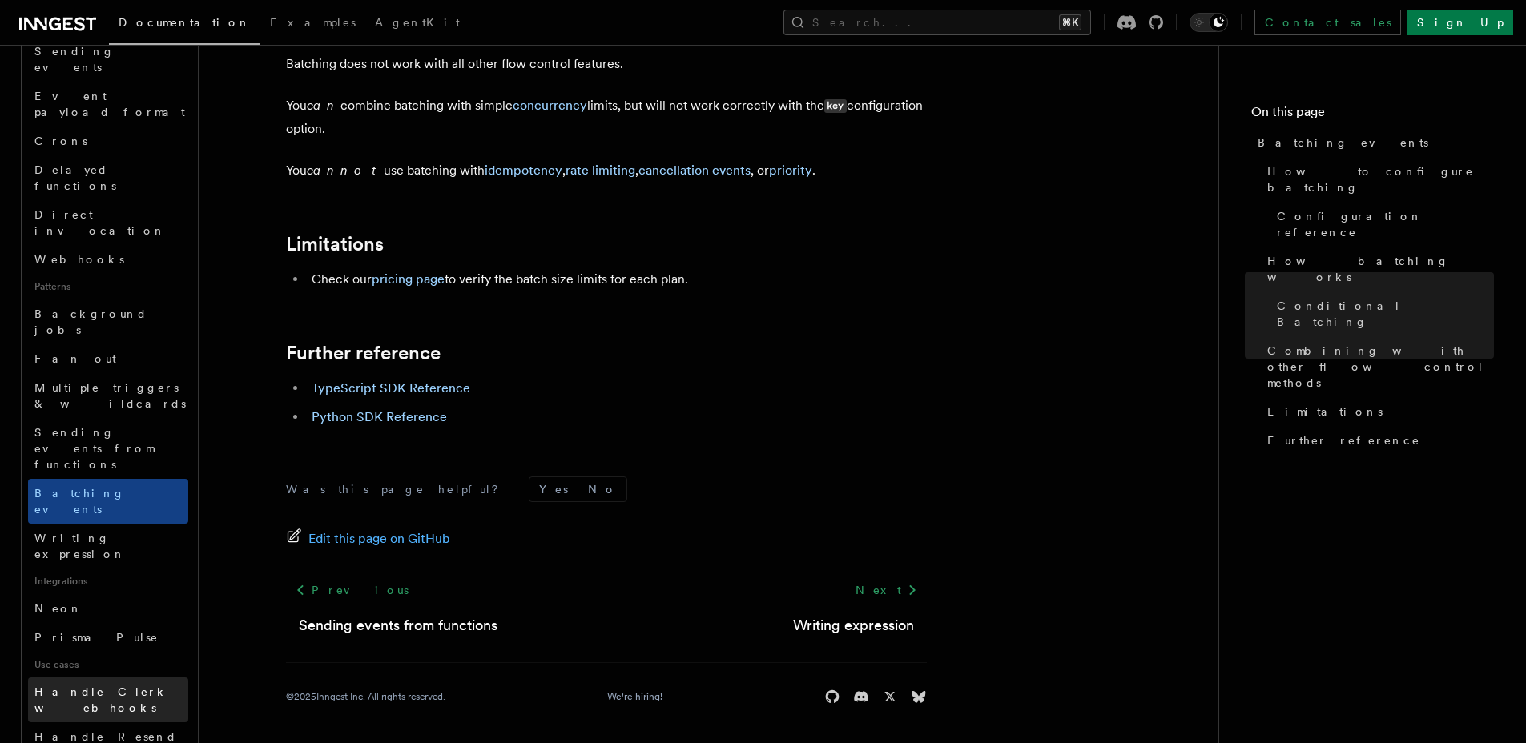
scroll to position [630, 0]
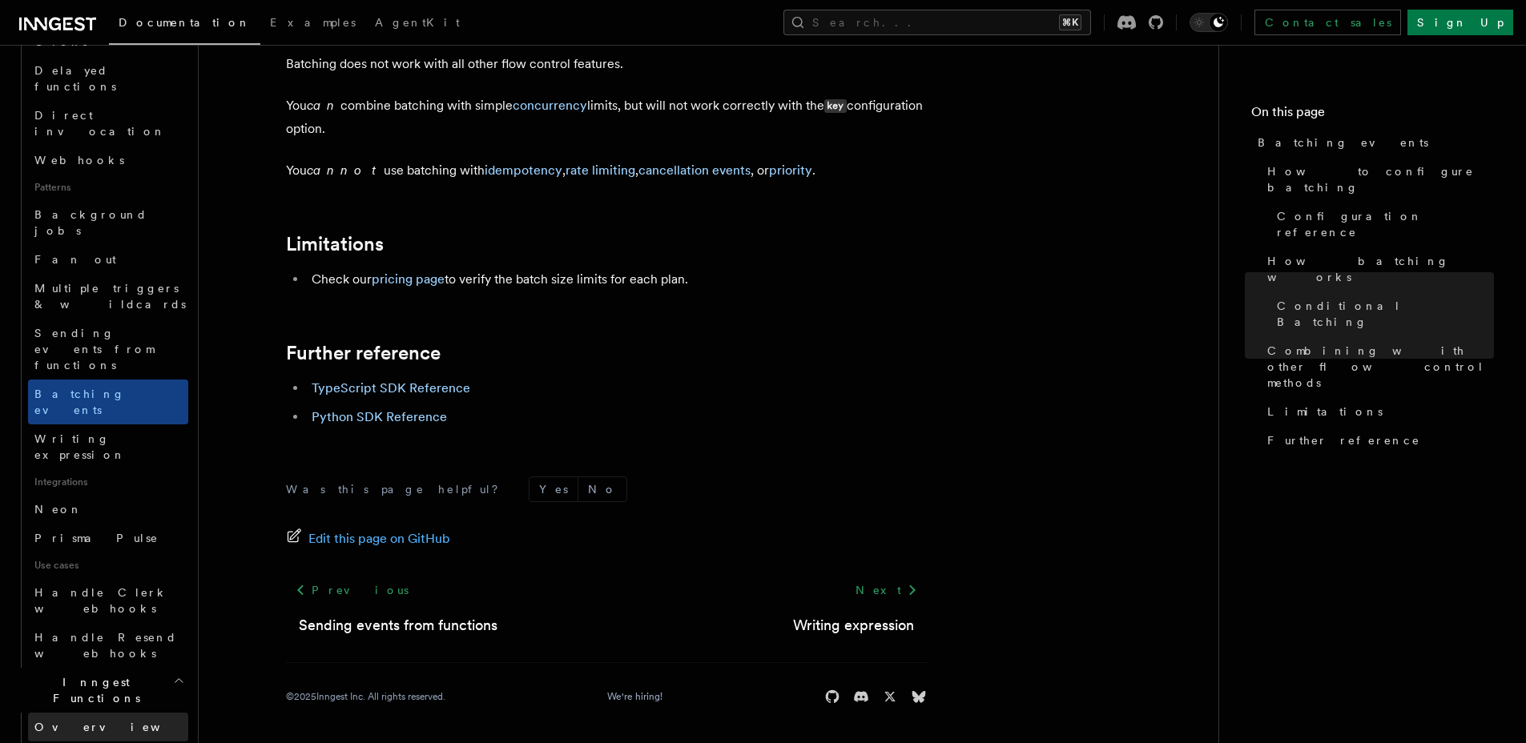
click at [151, 713] on link "Overview" at bounding box center [108, 727] width 160 height 29
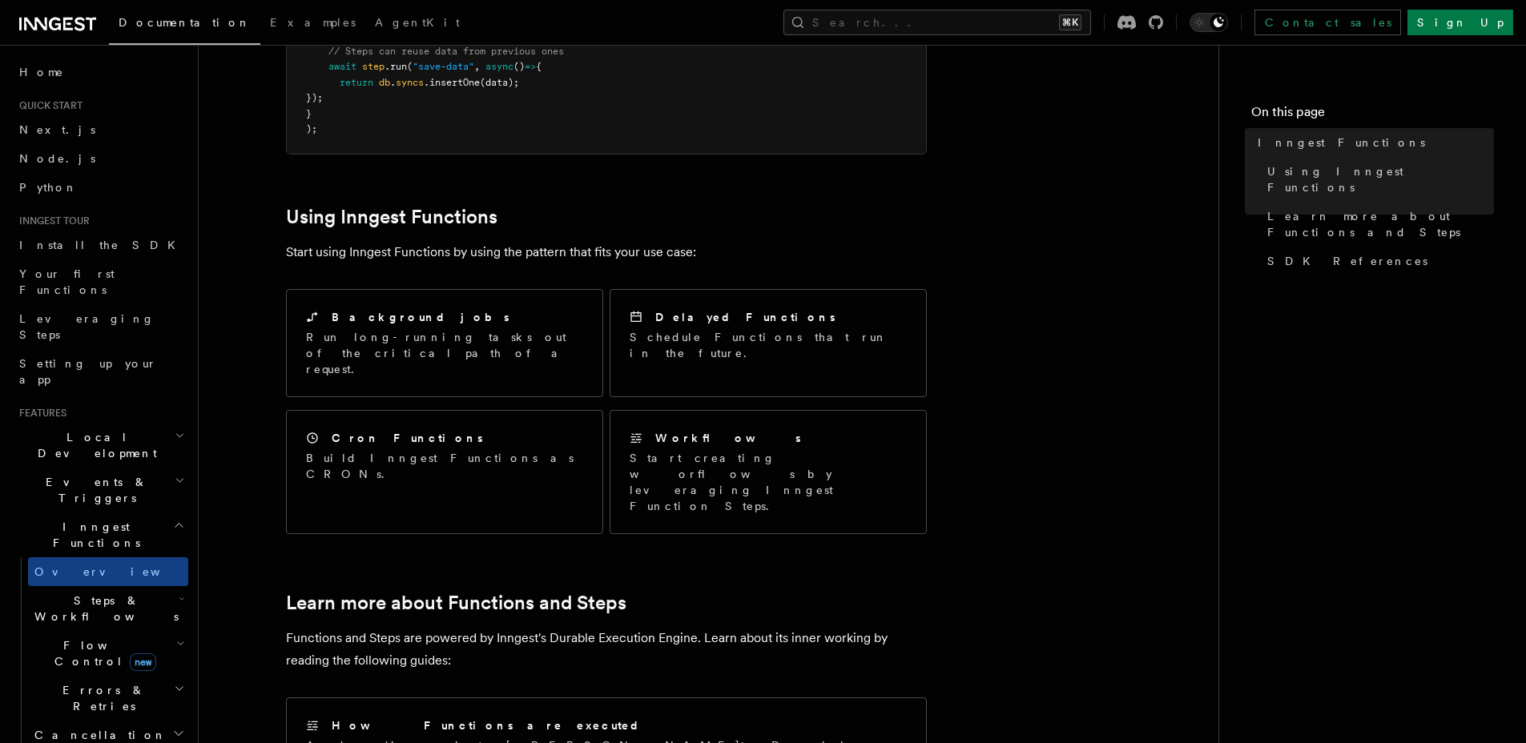
scroll to position [570, 0]
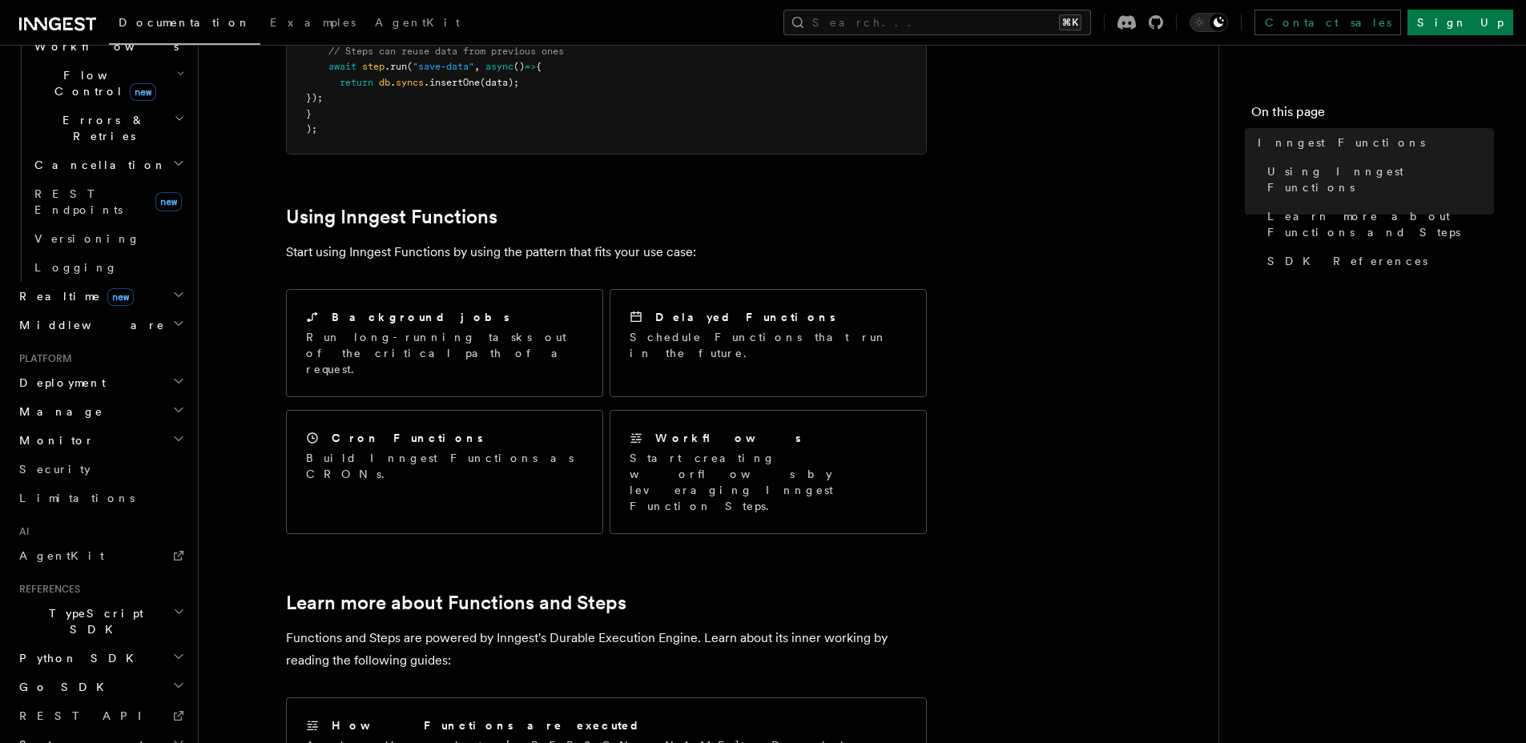
click at [175, 610] on icon "button" at bounding box center [179, 612] width 8 height 4
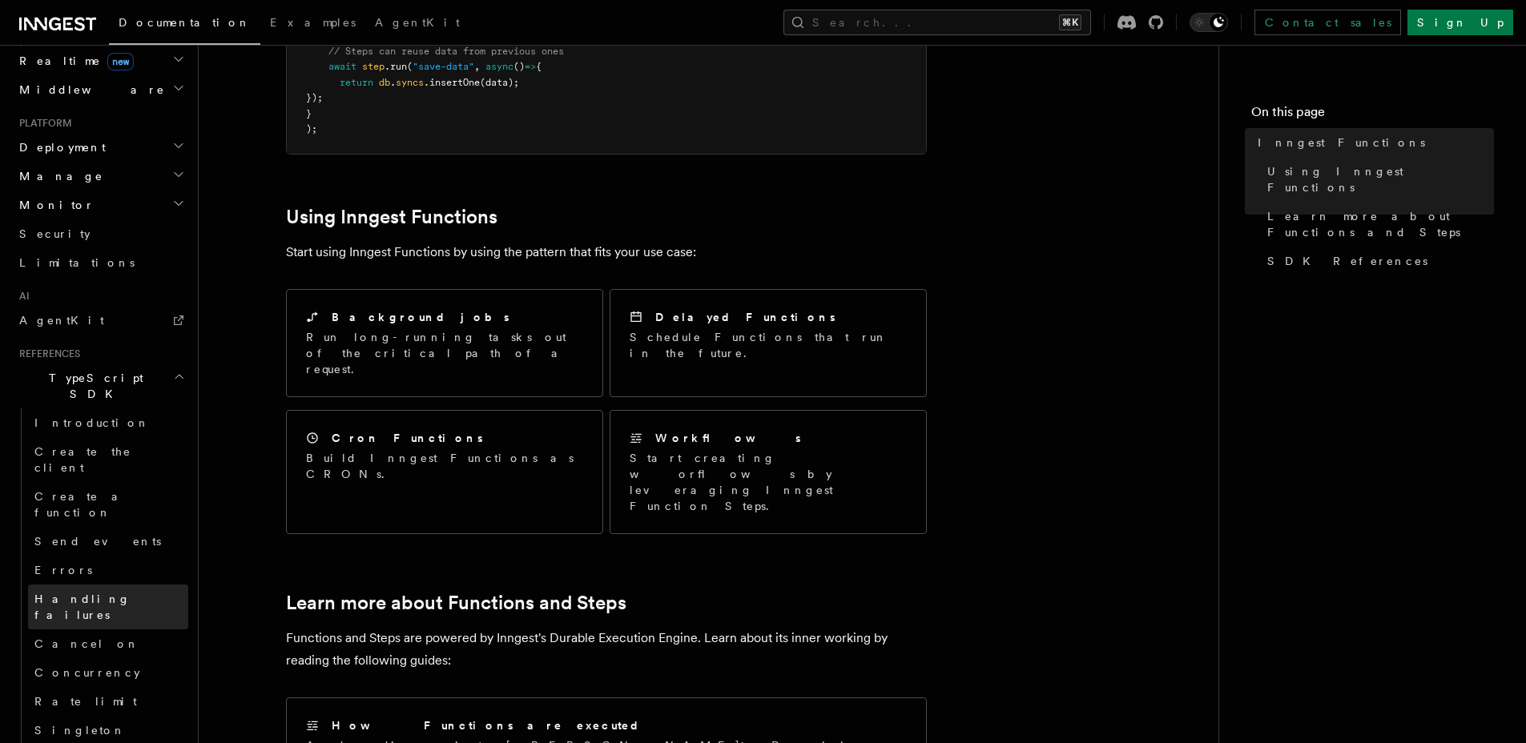
scroll to position [794, 0]
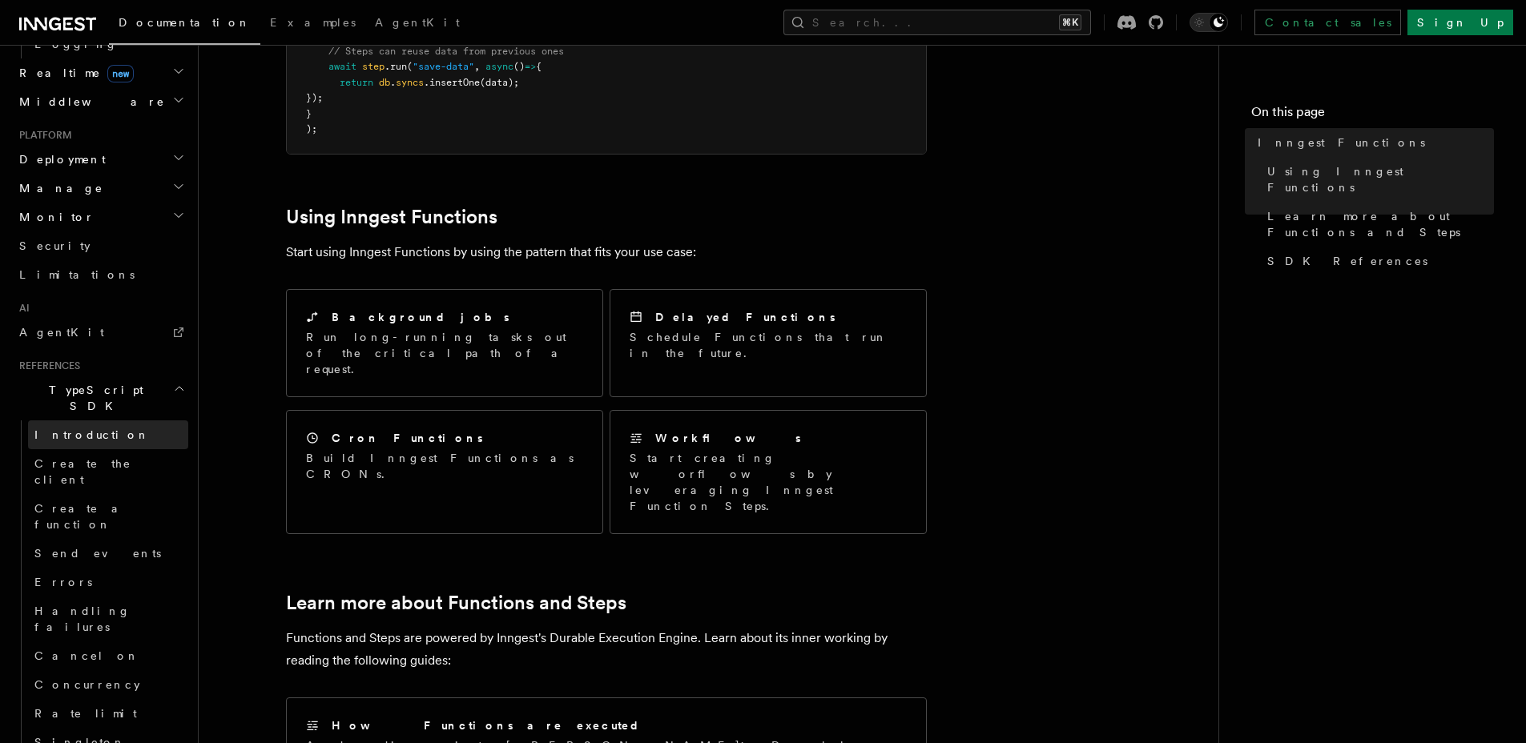
click at [93, 427] on span "Introduction" at bounding box center [91, 435] width 115 height 16
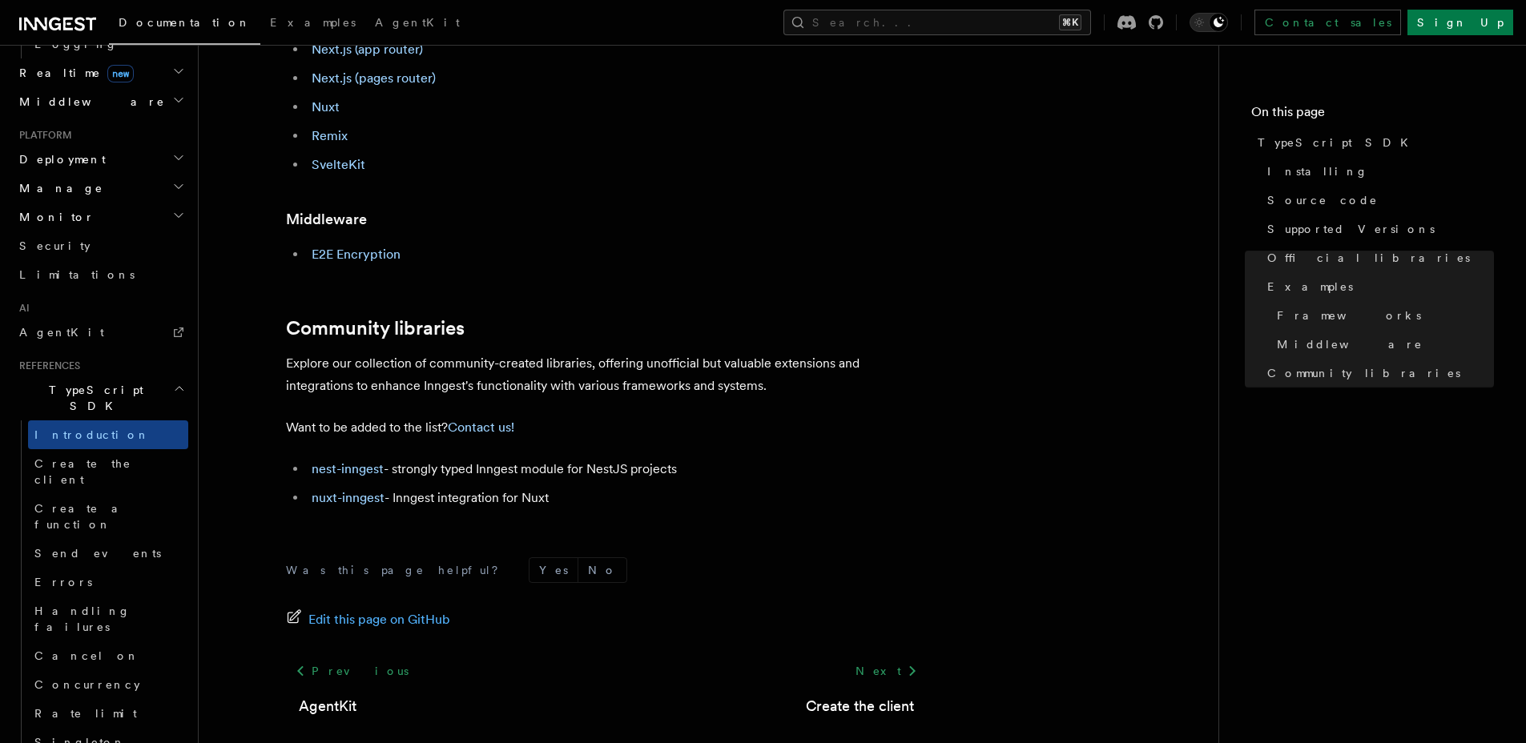
scroll to position [1007, 0]
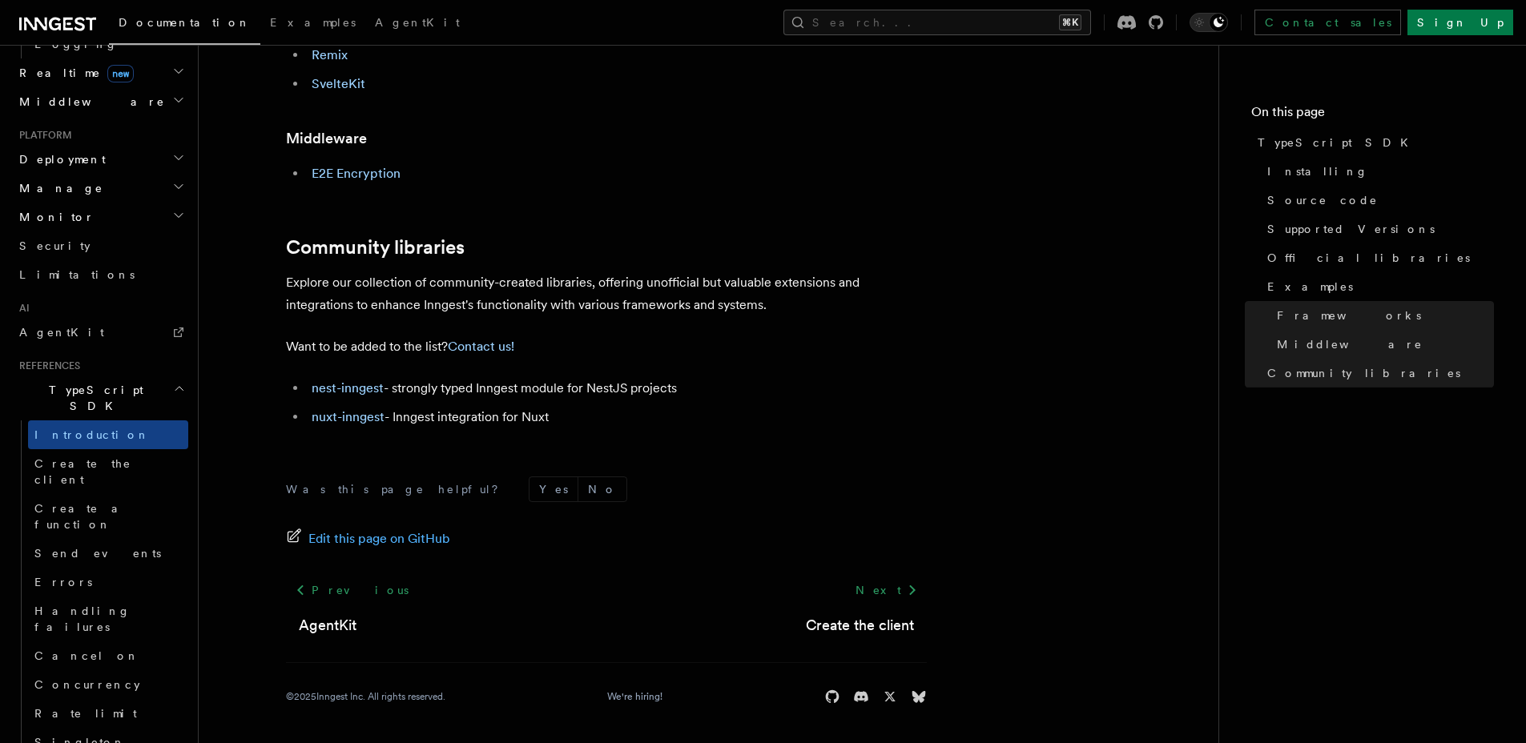
click at [888, 606] on div "Next Create the client" at bounding box center [860, 606] width 134 height 61
click at [879, 596] on link "Next" at bounding box center [886, 590] width 81 height 29
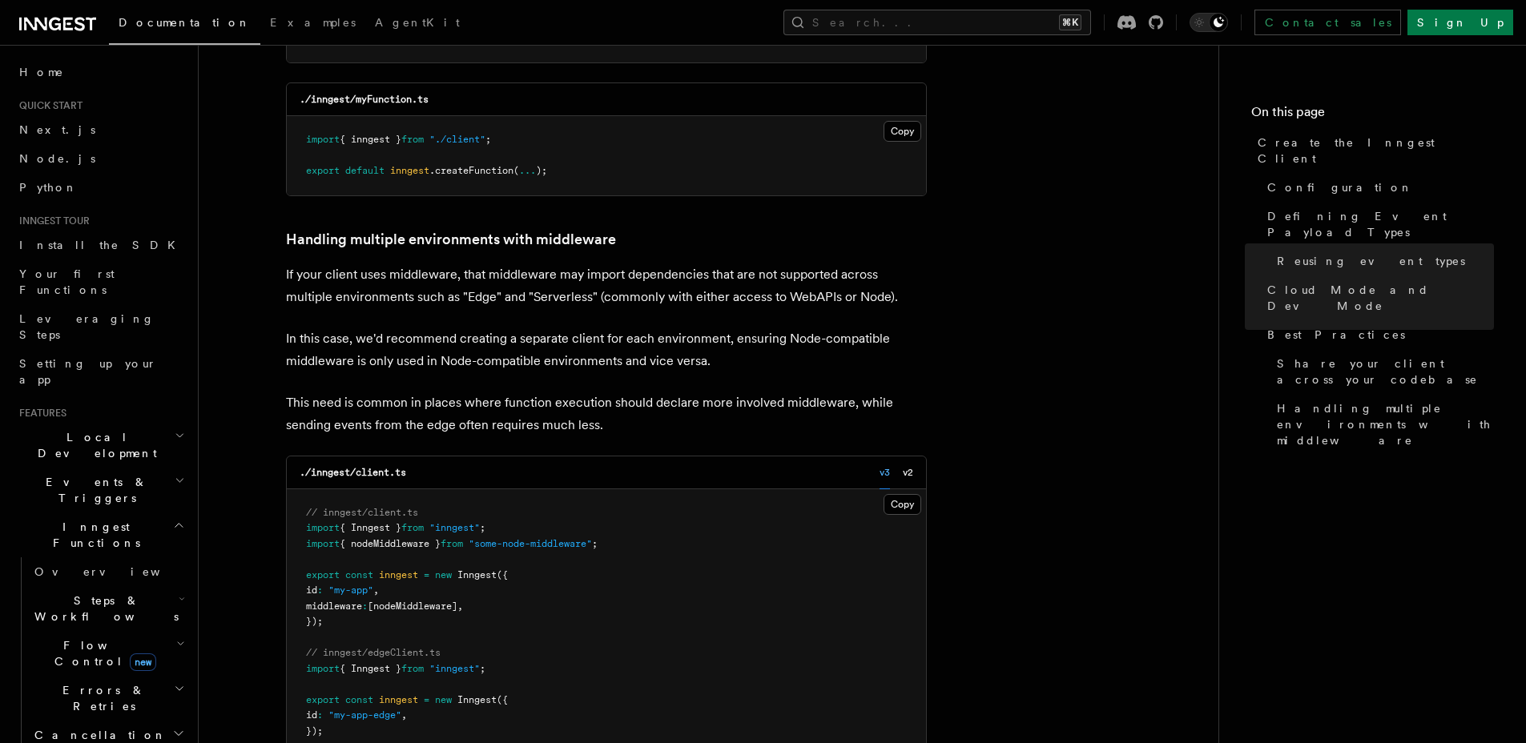
scroll to position [3414, 0]
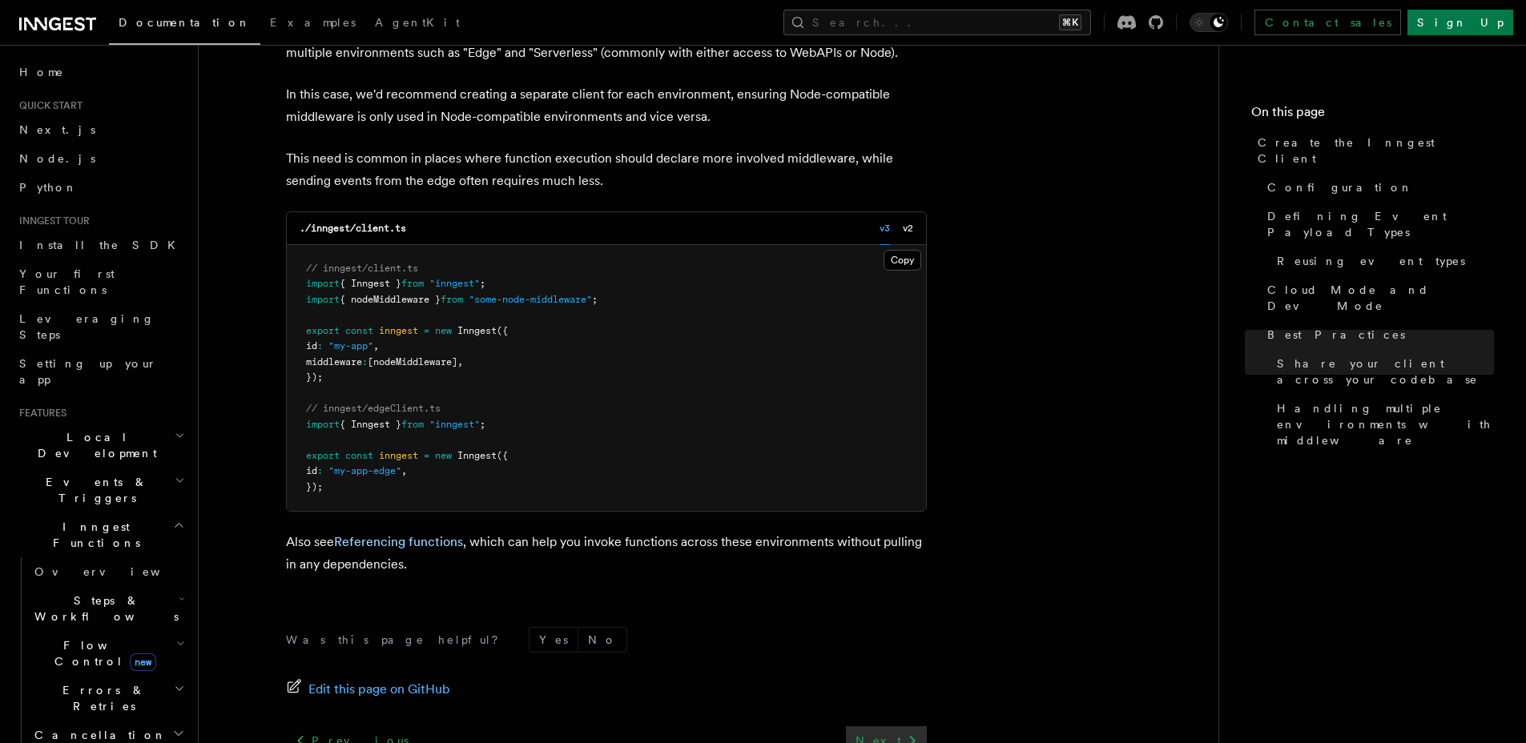
click at [885, 726] on link "Next" at bounding box center [886, 740] width 81 height 29
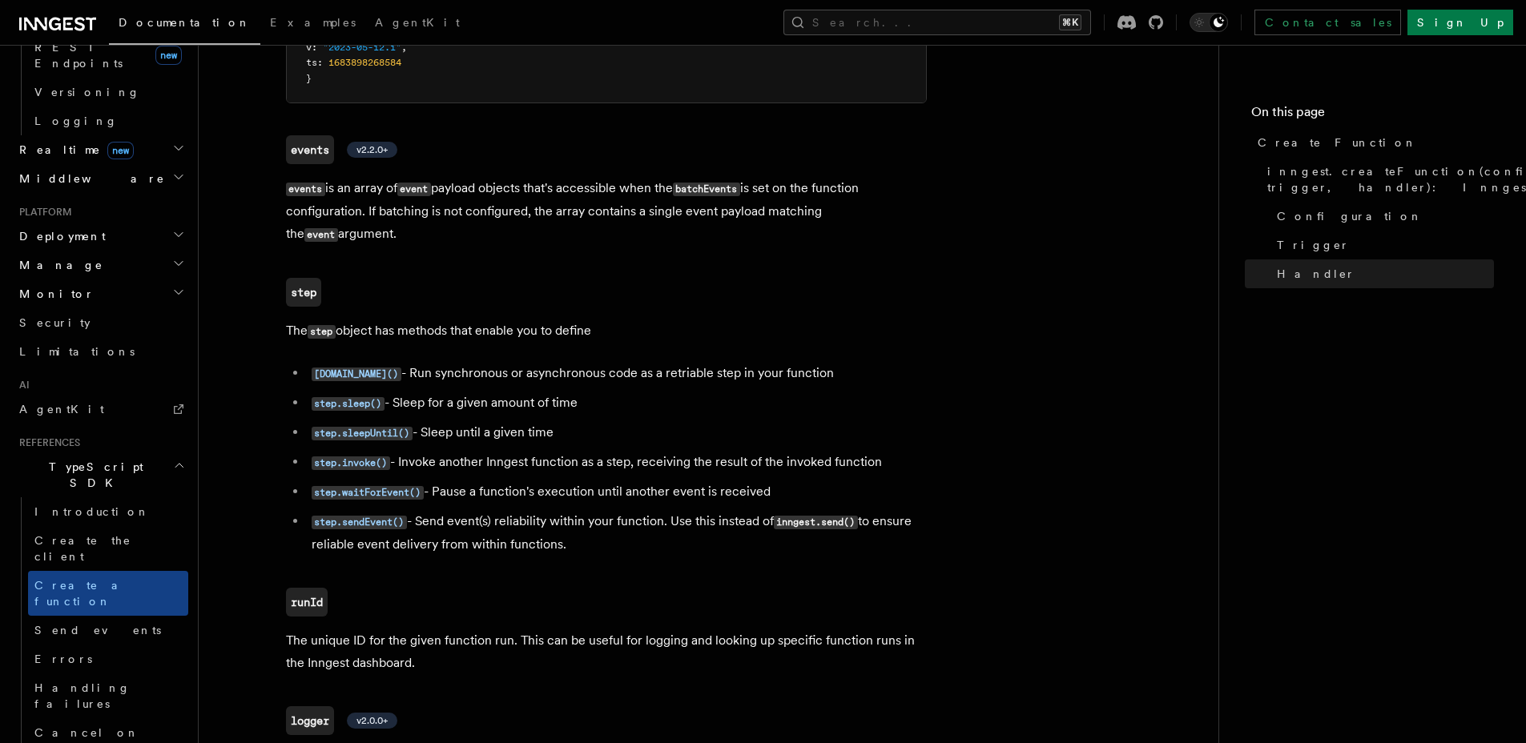
scroll to position [3667, 0]
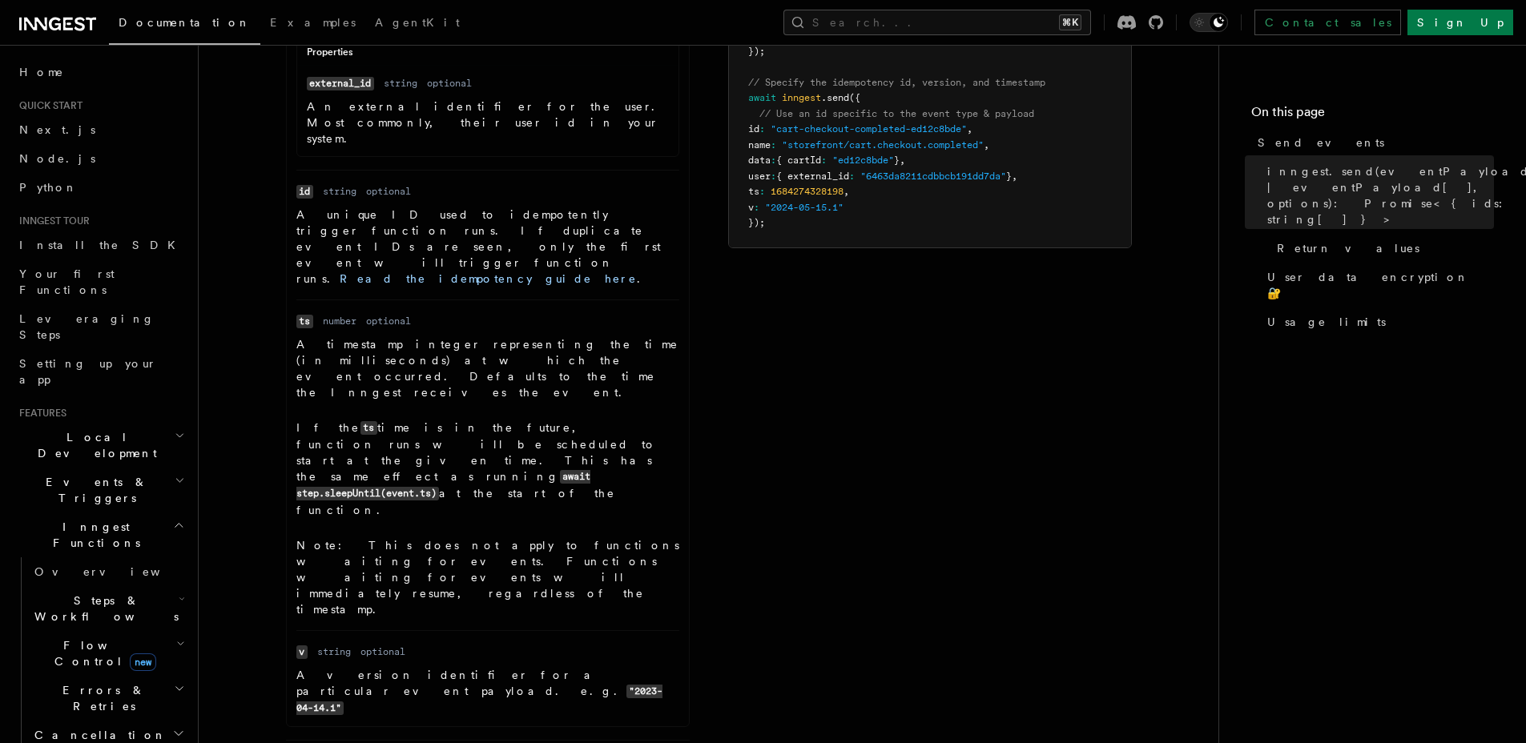
scroll to position [1934, 0]
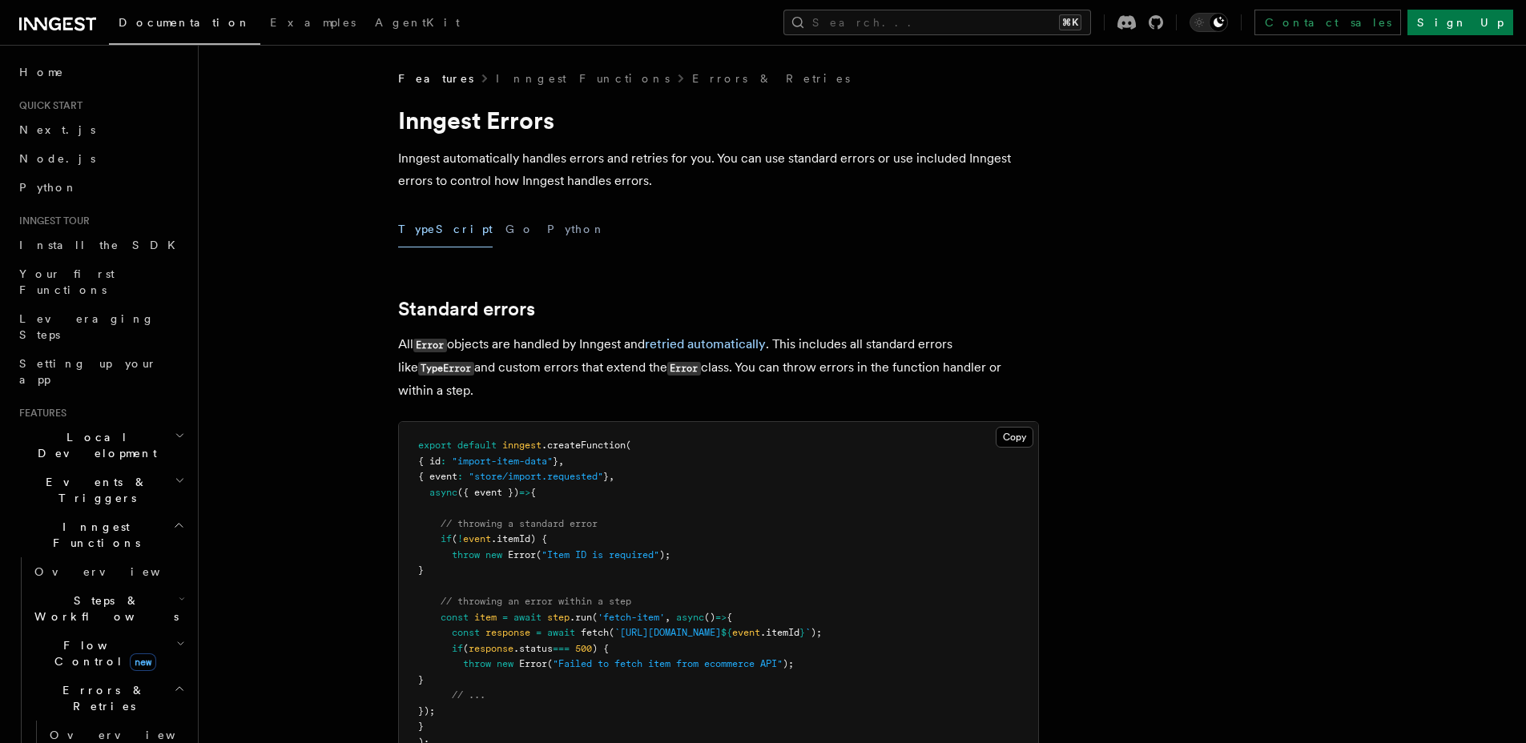
click at [1163, 23] on div at bounding box center [1140, 22] width 46 height 14
click at [1163, 26] on icon at bounding box center [1156, 22] width 14 height 14
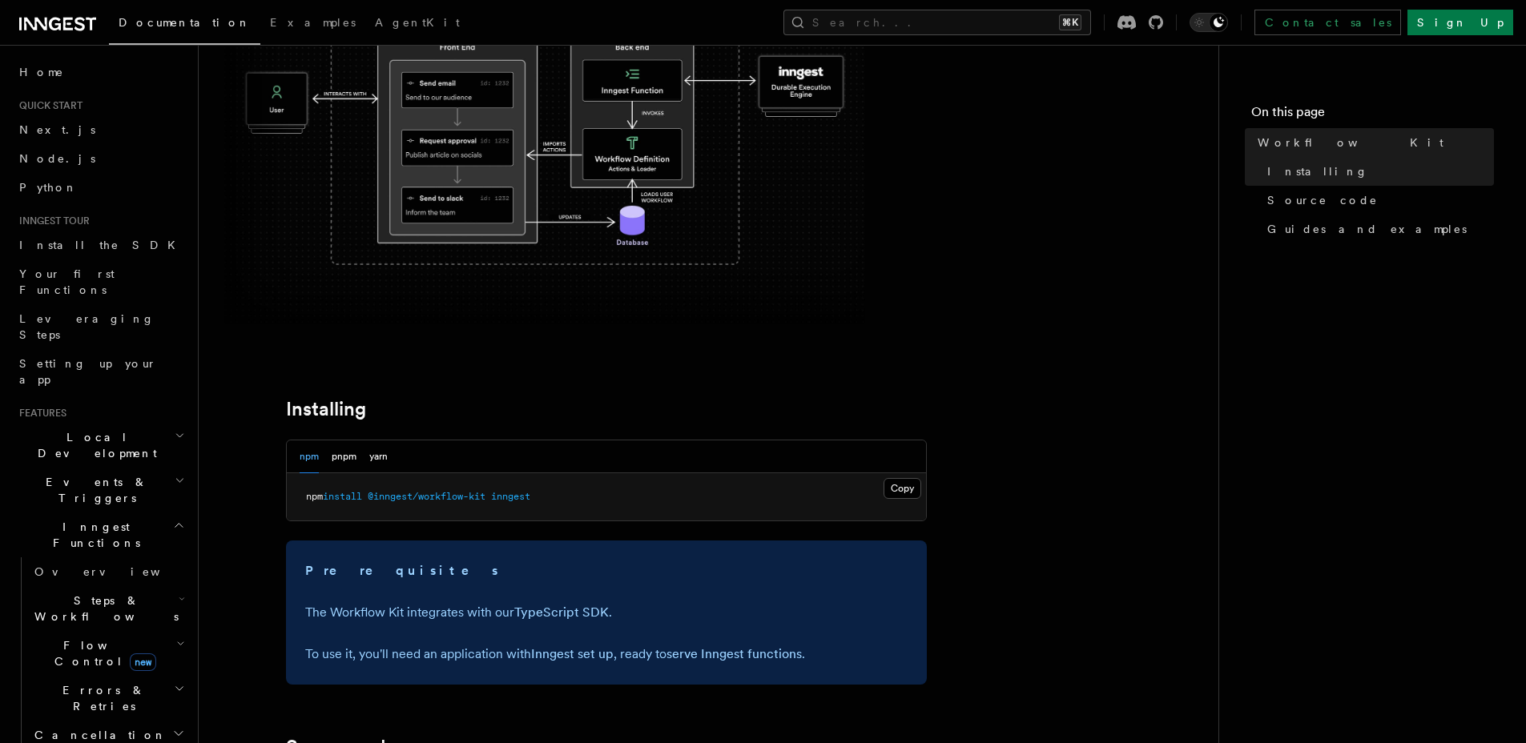
scroll to position [959, 0]
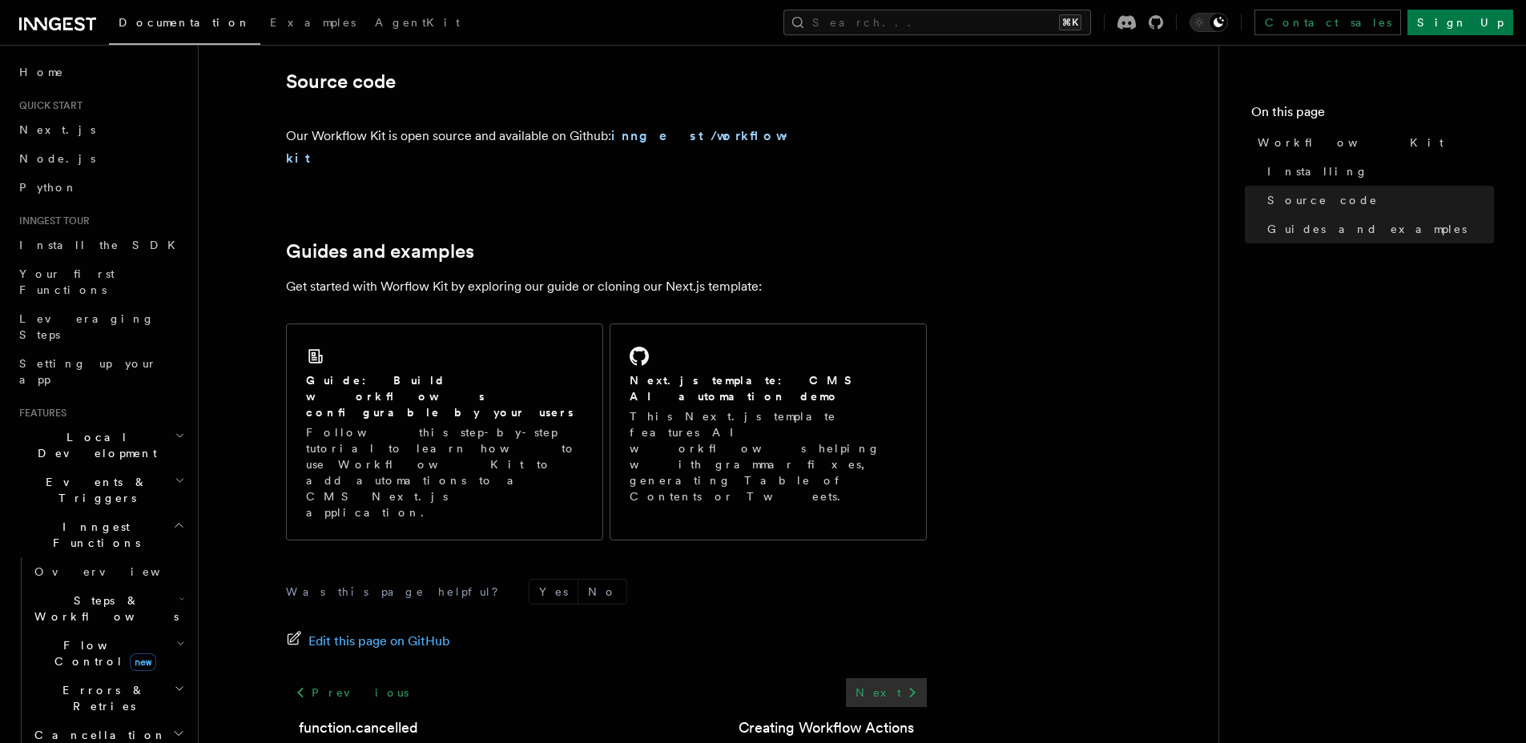
click at [911, 683] on icon at bounding box center [912, 692] width 19 height 19
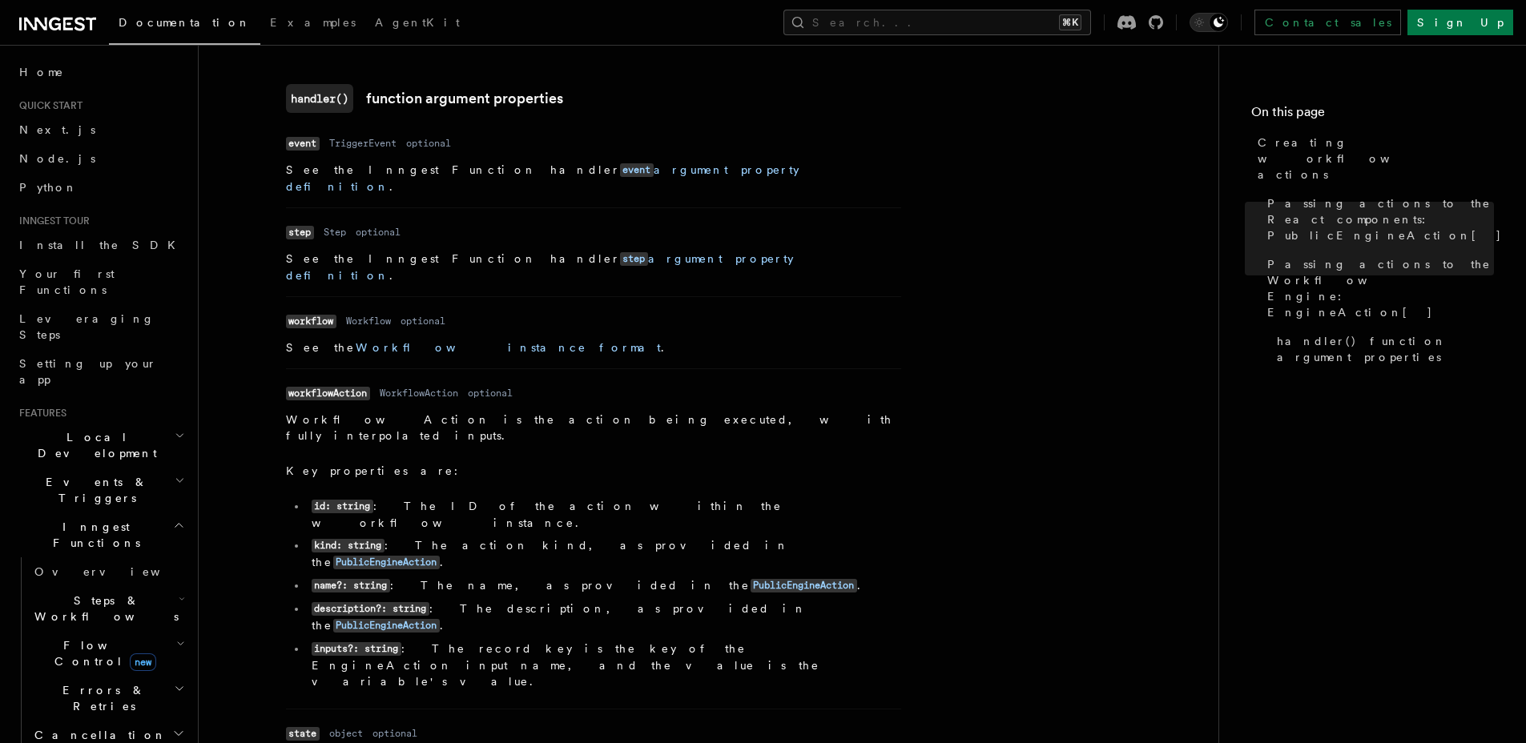
scroll to position [2254, 0]
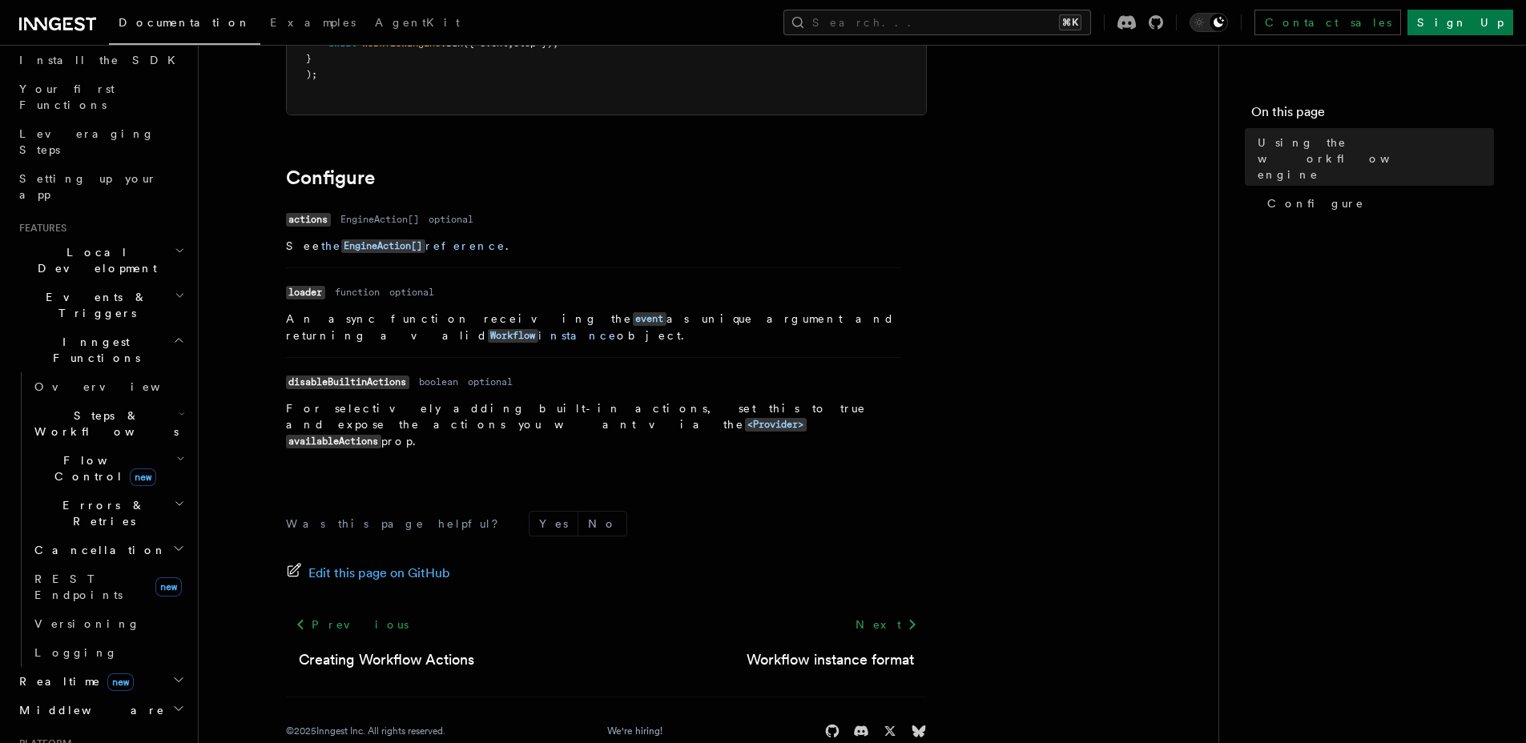
scroll to position [502, 0]
click at [946, 586] on article "References Workflow Kit Using the workflow engine The workflow Engine is used t…" at bounding box center [708, 172] width 968 height 1208
click at [887, 609] on link "Next" at bounding box center [886, 623] width 81 height 29
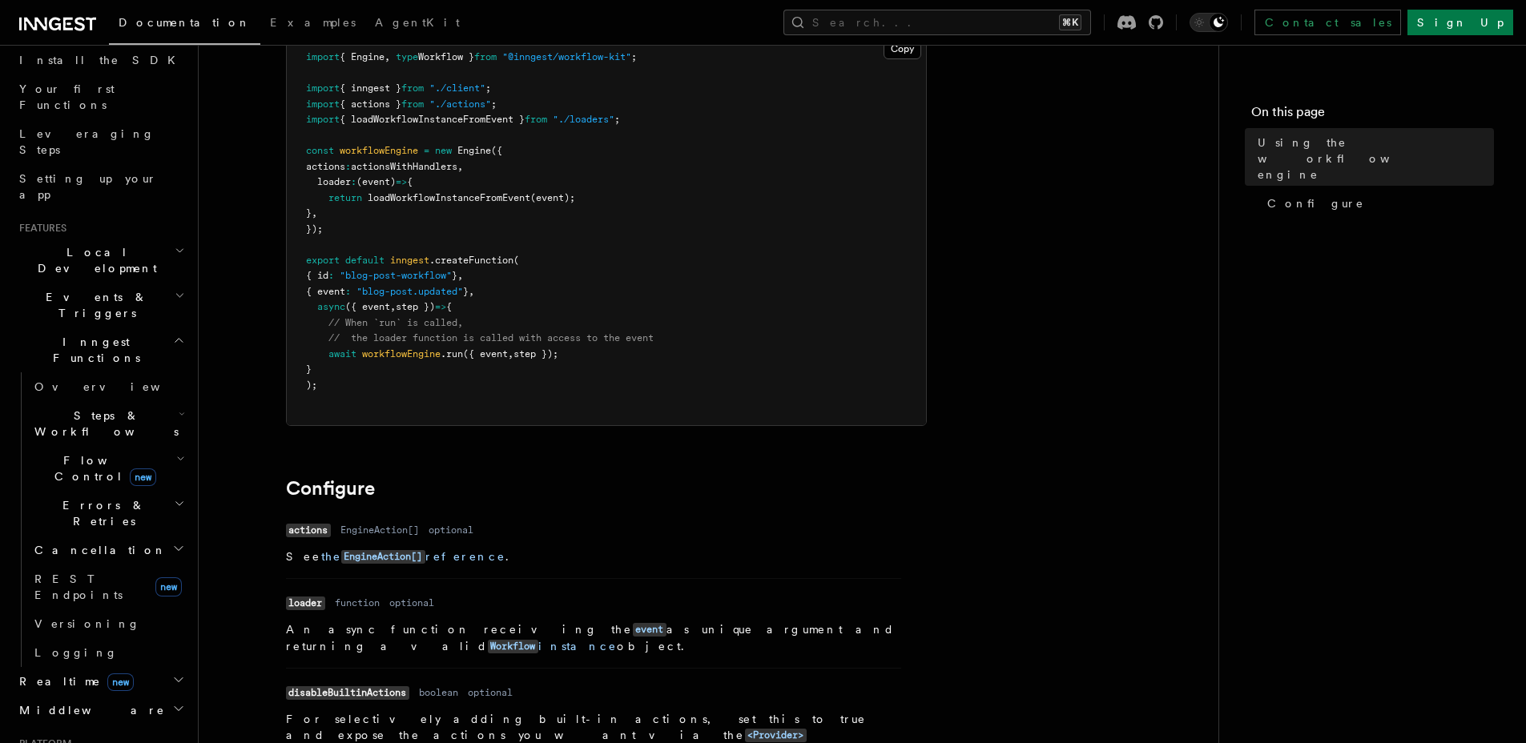
scroll to position [0, 0]
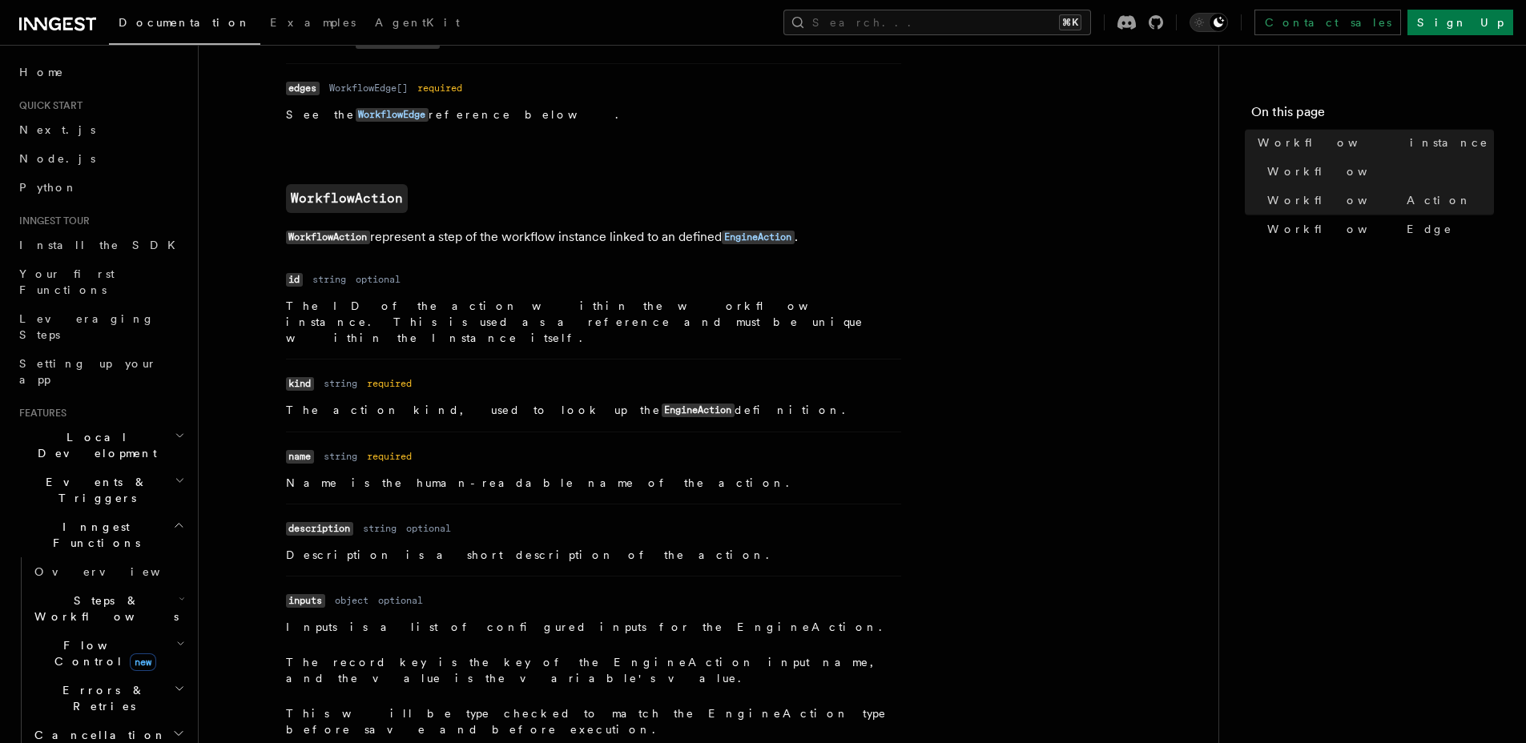
scroll to position [1733, 0]
